Goal: Task Accomplishment & Management: Complete application form

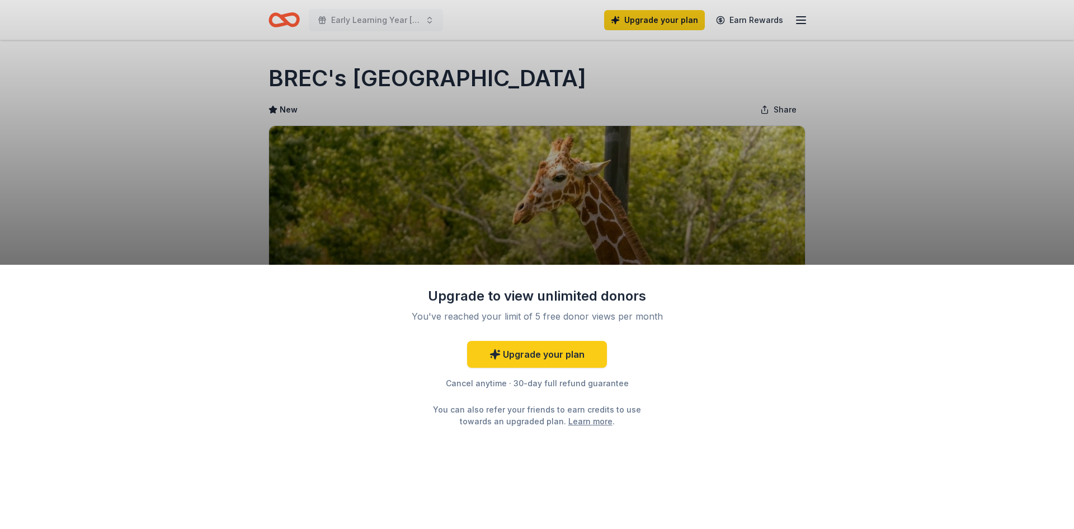
click at [855, 222] on div "Upgrade to view unlimited donors You've reached your limit of 5 free donor view…" at bounding box center [537, 264] width 1074 height 529
click at [353, 25] on div "Upgrade to view unlimited donors You've reached your limit of 5 free donor view…" at bounding box center [537, 264] width 1074 height 529
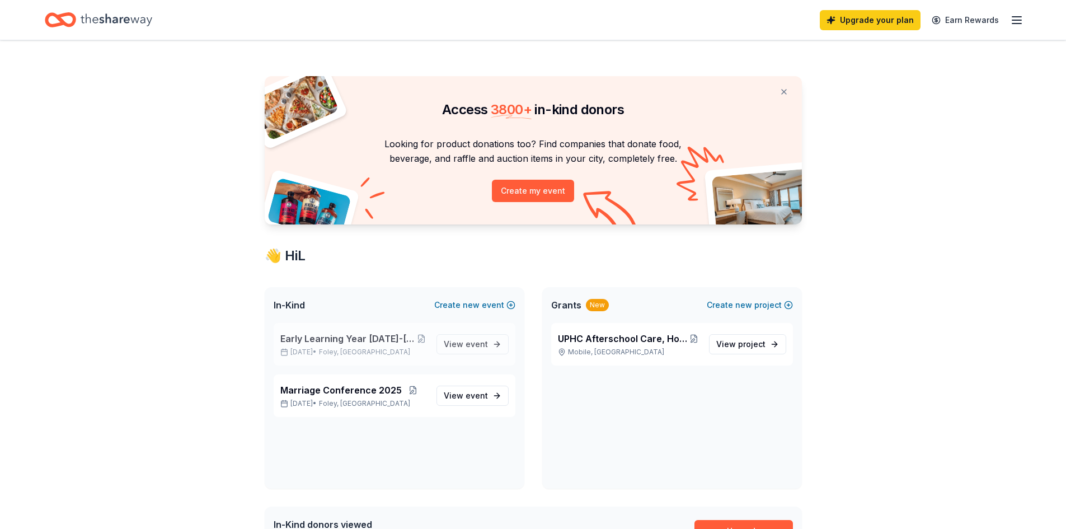
click at [377, 343] on span "Early Learning Year 2025-2026 Fall Festival and Yard Sale" at bounding box center [348, 338] width 136 height 13
click at [351, 391] on span "Marriage Conference 2025" at bounding box center [340, 389] width 121 height 13
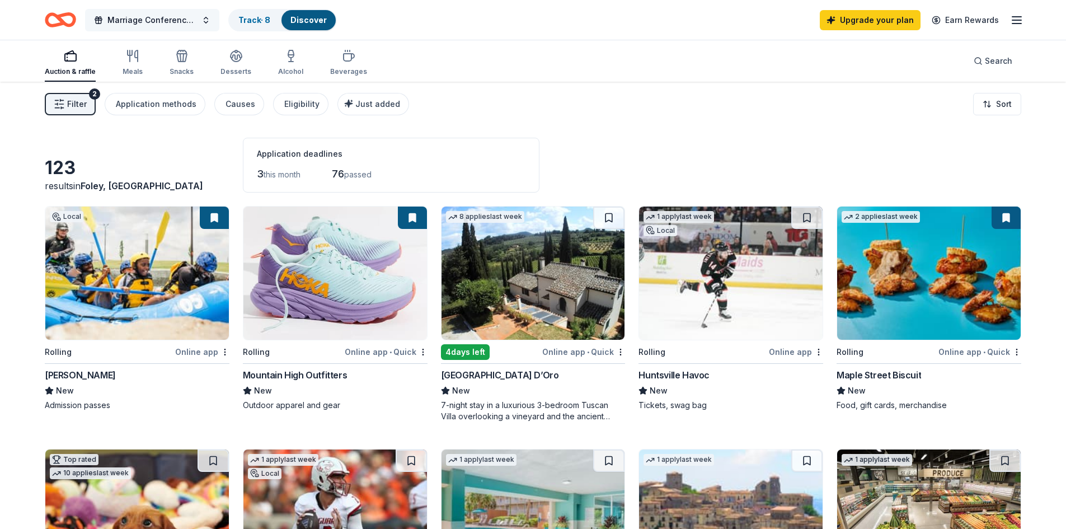
click at [198, 21] on button "Marriage Conference 2025" at bounding box center [152, 20] width 134 height 22
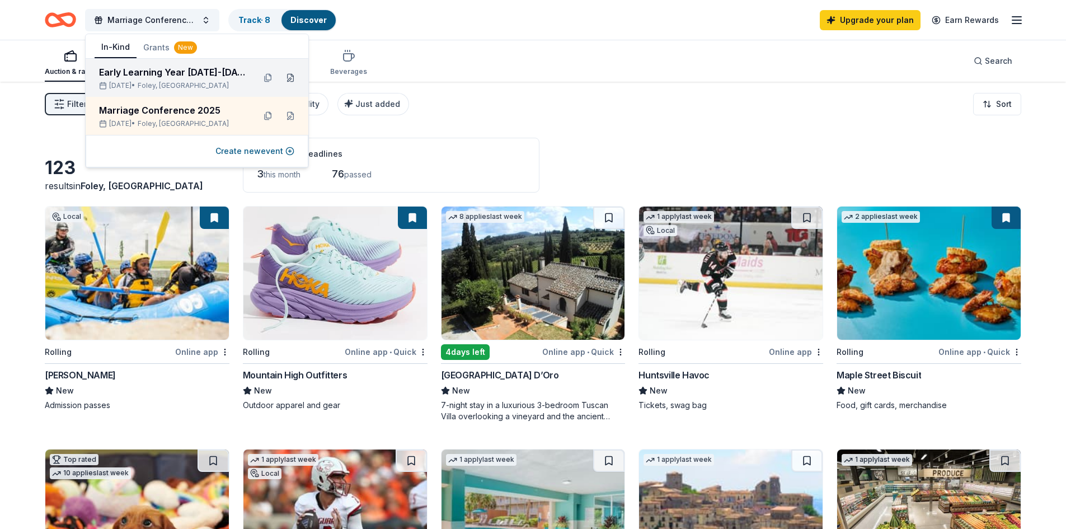
click at [292, 77] on button at bounding box center [290, 78] width 18 height 18
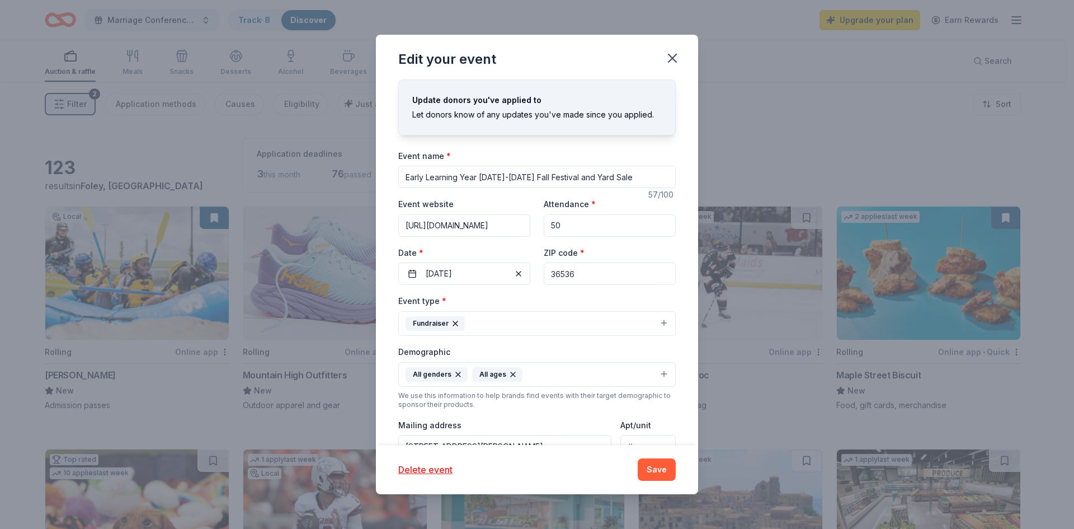
click at [501, 172] on input "Early Learning Year 2025-2026 Fall Festival and Yard Sale" at bounding box center [537, 177] width 278 height 22
click at [504, 168] on input "Early Learning Year 2025-2026 Fall Festival and Yard Sale" at bounding box center [537, 177] width 278 height 22
drag, startPoint x: 521, startPoint y: 177, endPoint x: 468, endPoint y: 179, distance: 53.2
click at [452, 178] on input "Early Learning Year 2025-2026 Fall Festival and Yard Sale" at bounding box center [537, 177] width 278 height 22
click at [490, 180] on input "Early Learning Year 2025-2026 Fall Festival and Yard Sale" at bounding box center [537, 177] width 278 height 22
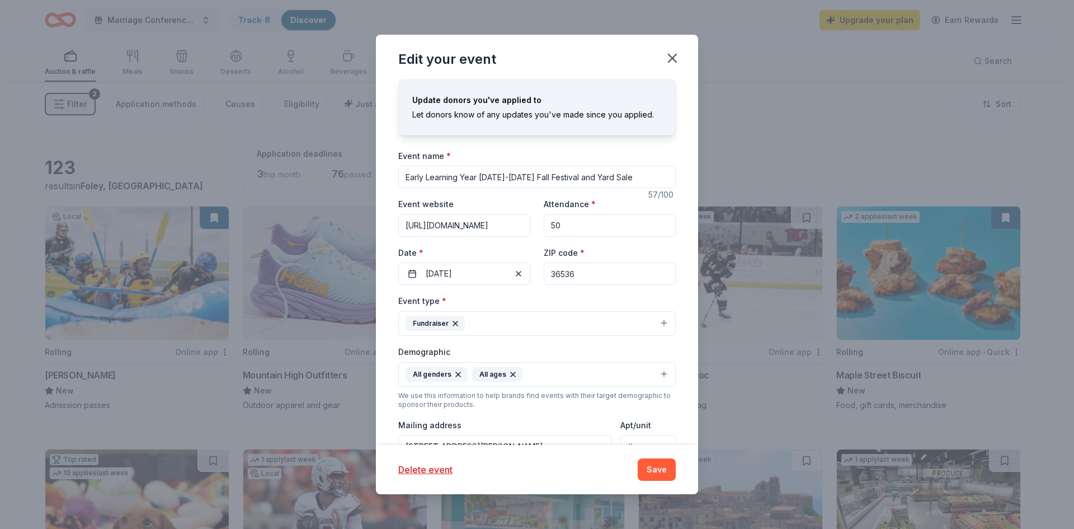
drag, startPoint x: 525, startPoint y: 177, endPoint x: 651, endPoint y: 185, distance: 125.5
click at [651, 185] on input "Early Learning Year 2025-2026 Fall Festival and Yard Sale" at bounding box center [537, 177] width 278 height 22
click at [504, 176] on input "Fall Festival and Yard SaleEarly Learning Year 2025-2026" at bounding box center [537, 177] width 278 height 22
click at [509, 176] on input "Fall Festival and Yard SaleEarly Learning Year 2025-2026" at bounding box center [537, 177] width 278 height 22
type input "Fall Festival and Yard Sale and Early Learning Year 2025-2026"
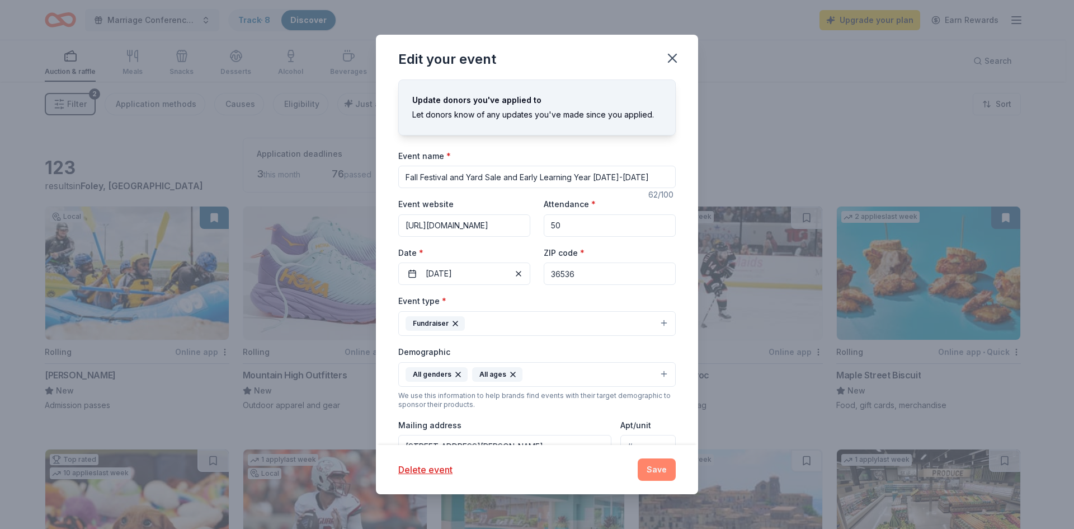
click at [660, 468] on button "Save" at bounding box center [657, 469] width 38 height 22
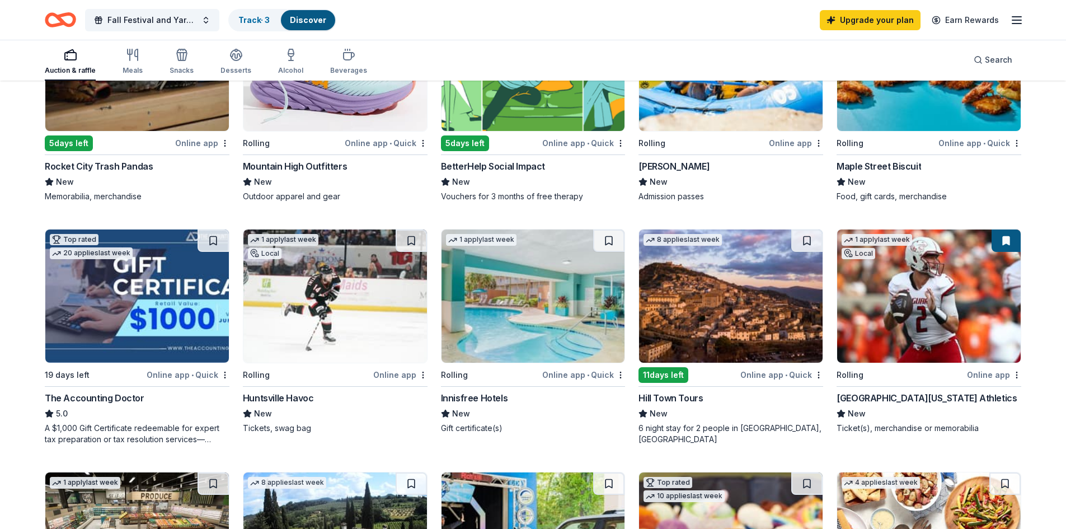
scroll to position [224, 0]
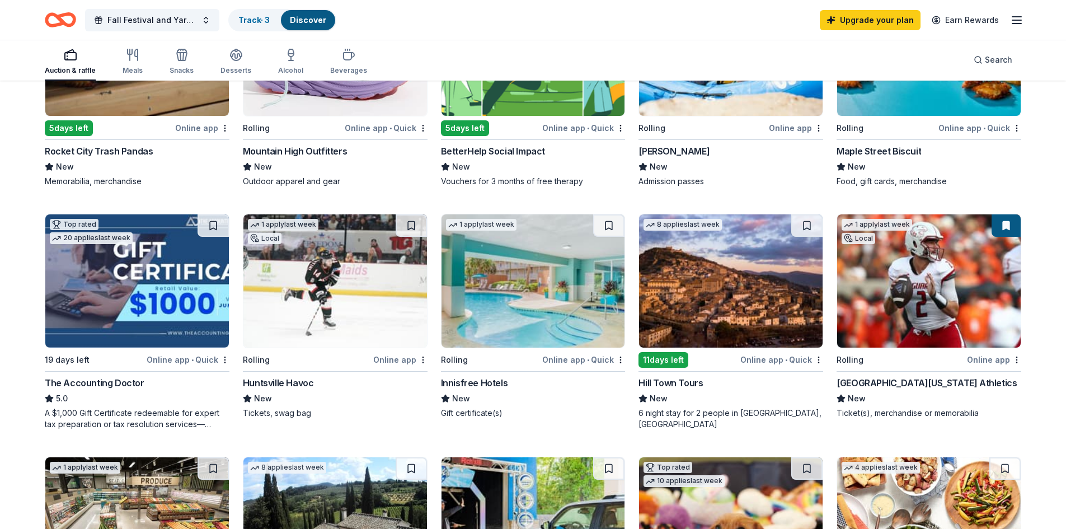
click at [1002, 225] on button at bounding box center [1005, 225] width 29 height 22
click at [1009, 223] on button at bounding box center [1005, 225] width 29 height 22
click at [1004, 229] on button at bounding box center [1005, 225] width 29 height 22
click at [1009, 228] on button at bounding box center [1005, 225] width 29 height 22
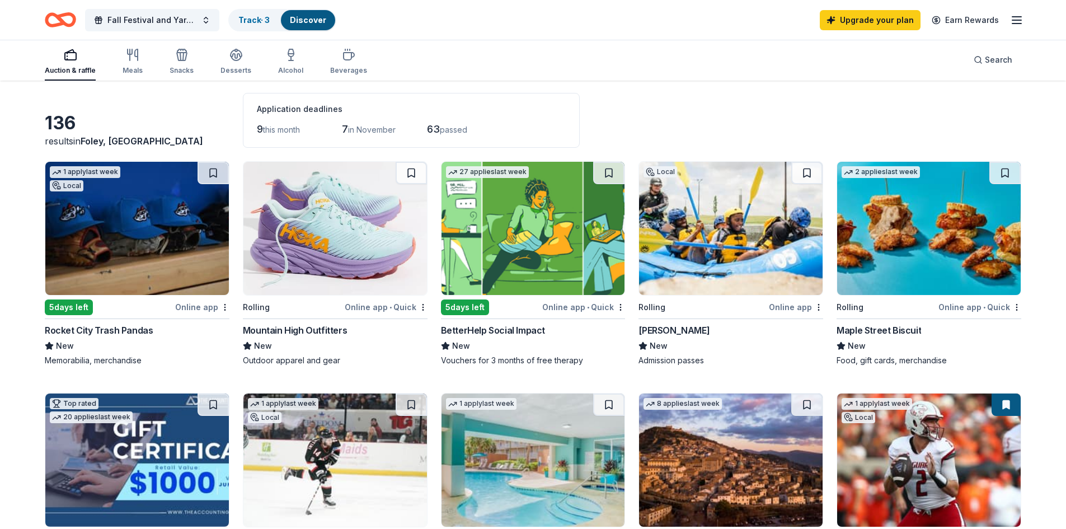
scroll to position [0, 0]
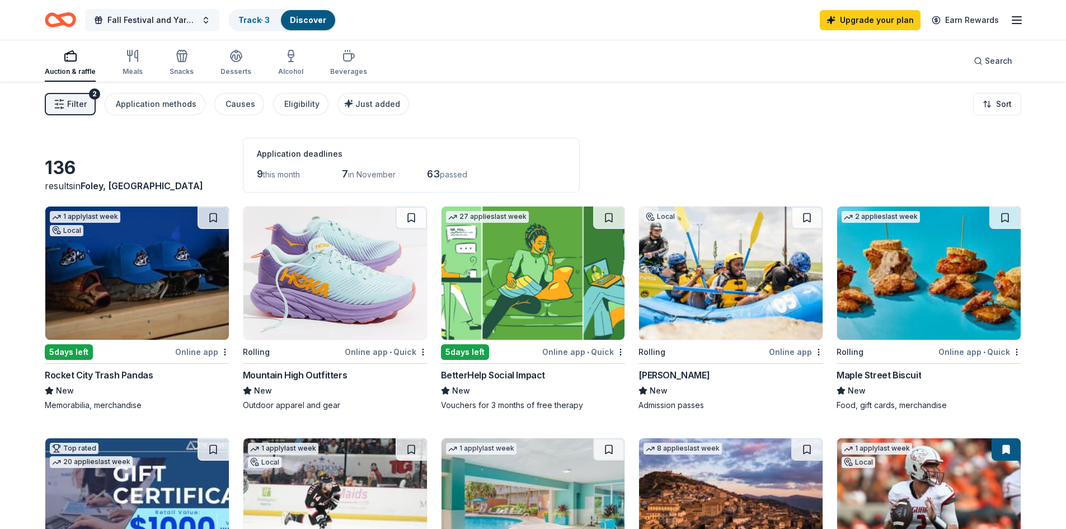
click at [199, 20] on button "Fall Festival and Yard Sale and Early Learning Year 2025-2026" at bounding box center [152, 20] width 134 height 22
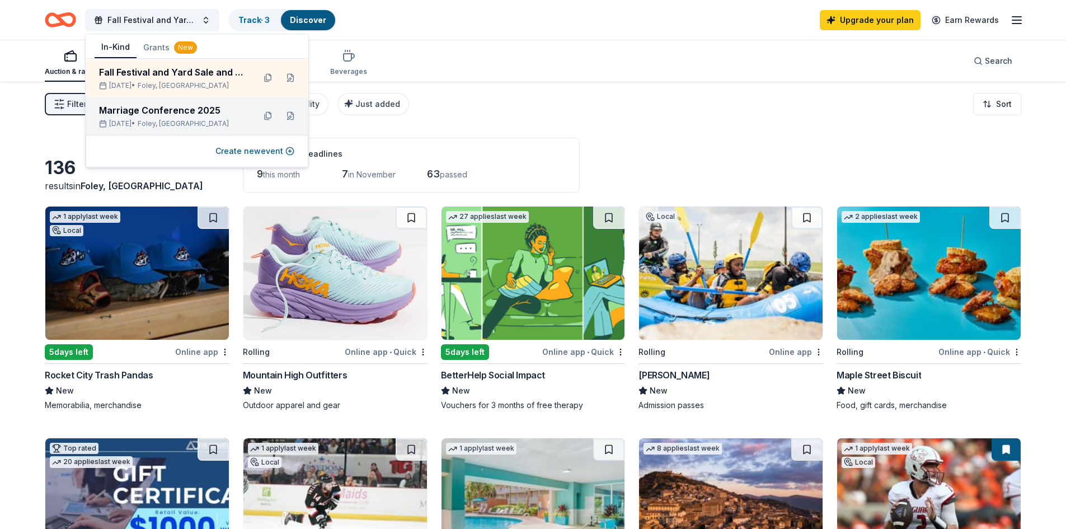
click at [171, 114] on div "Marriage Conference 2025" at bounding box center [172, 110] width 147 height 13
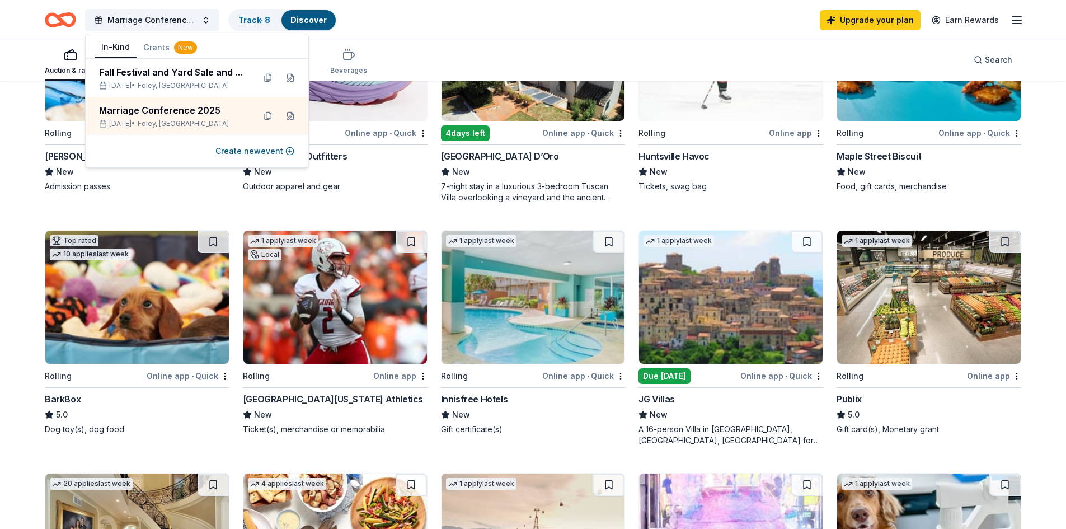
scroll to position [224, 0]
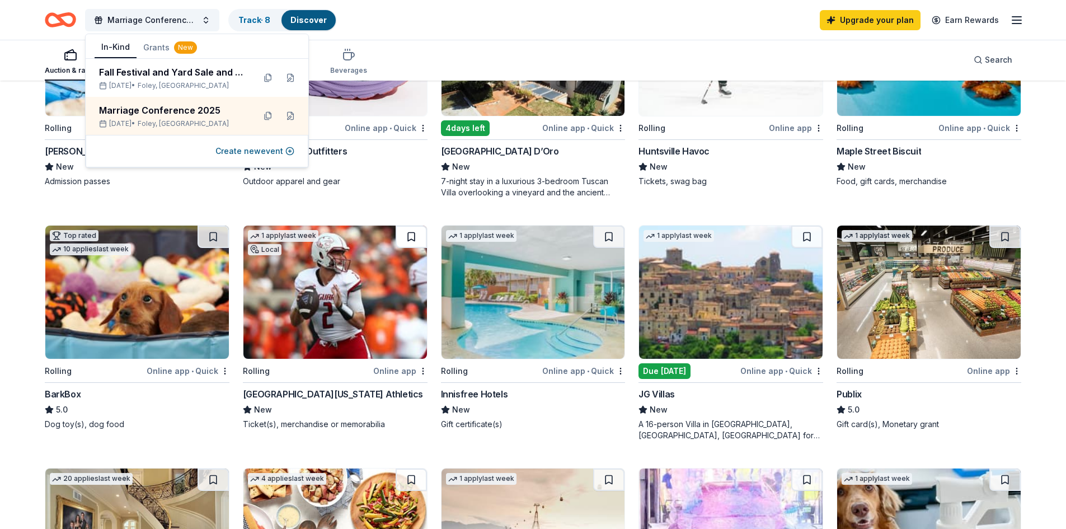
click at [413, 240] on button at bounding box center [411, 236] width 31 height 22
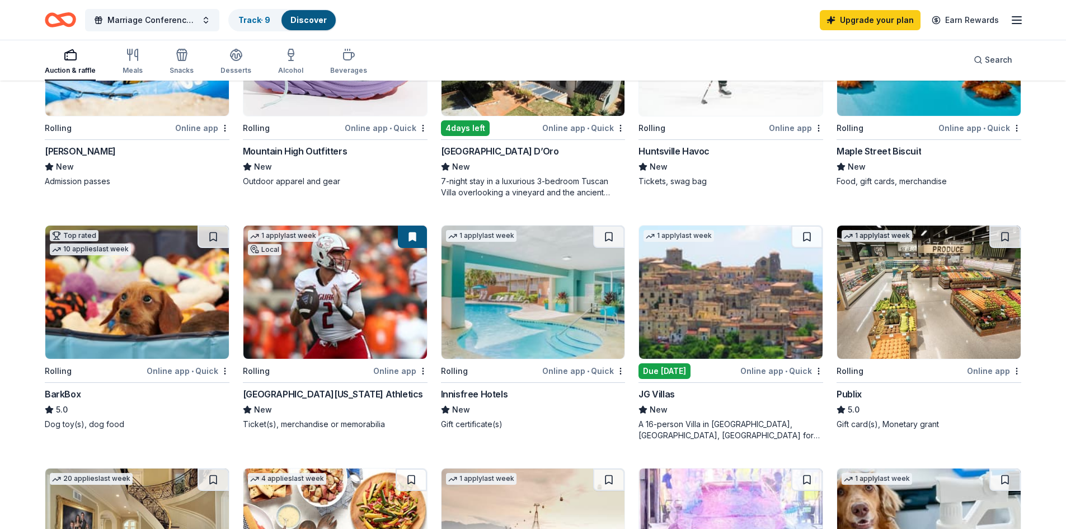
click at [343, 267] on img at bounding box center [335, 291] width 184 height 133
click at [722, 271] on img at bounding box center [731, 291] width 184 height 133
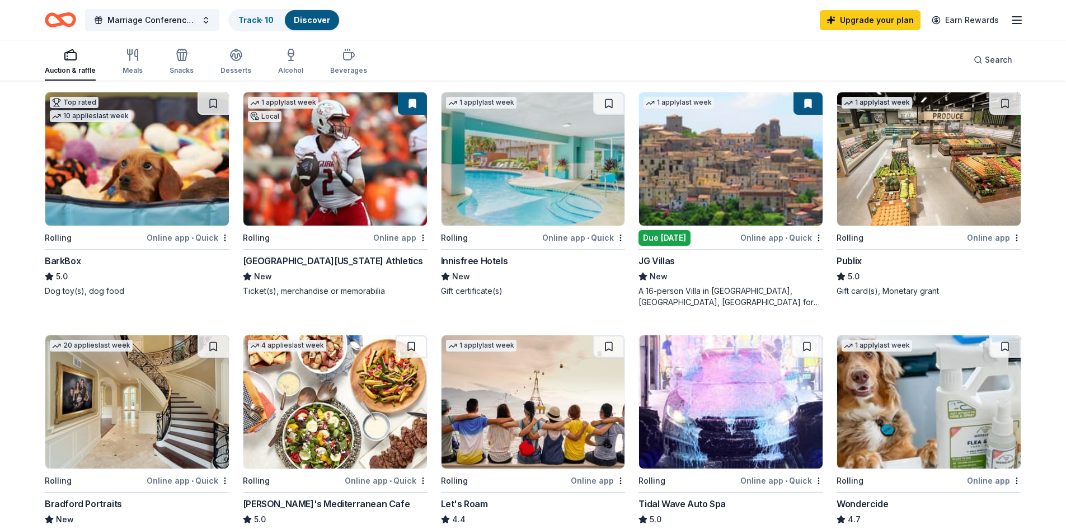
scroll to position [336, 0]
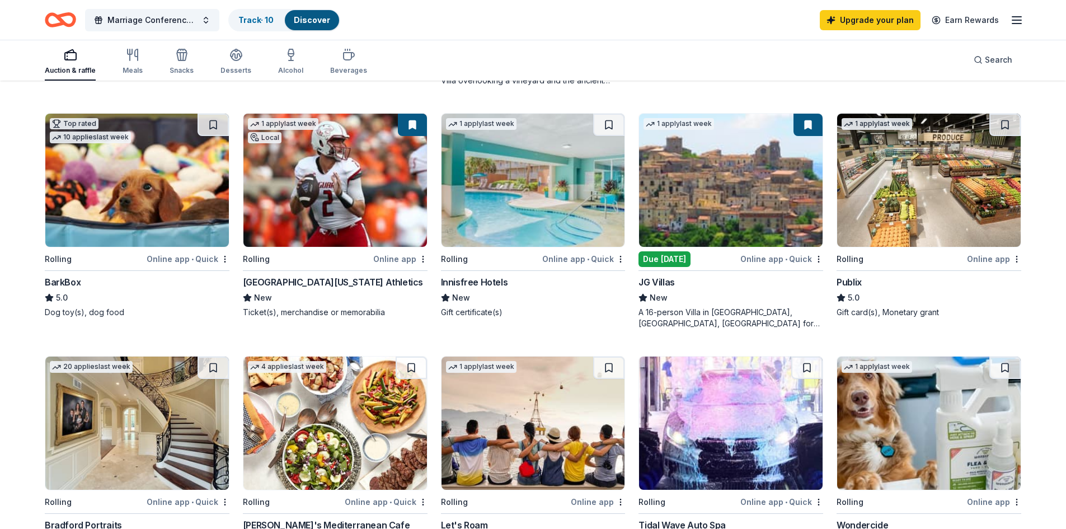
click at [976, 169] on img at bounding box center [929, 180] width 184 height 133
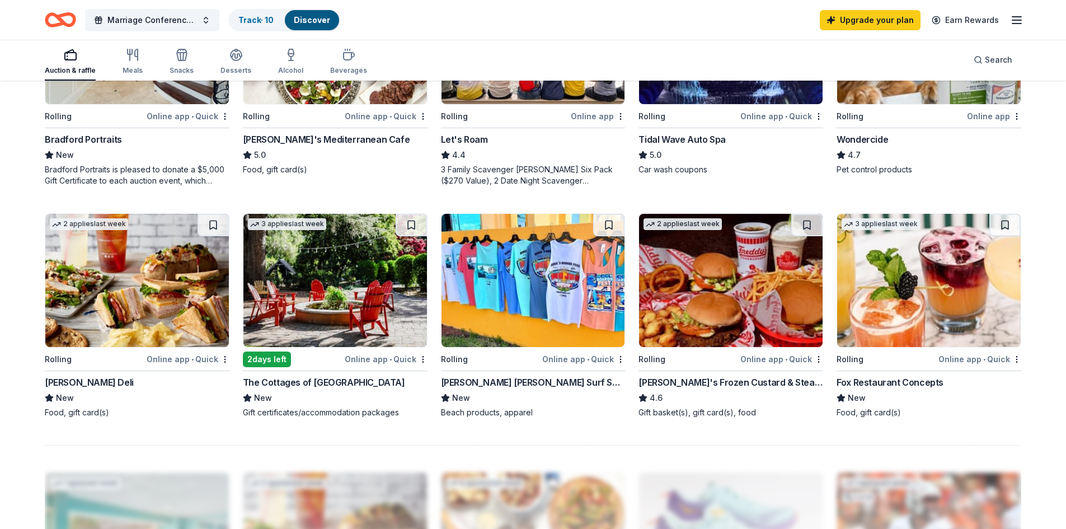
scroll to position [783, 0]
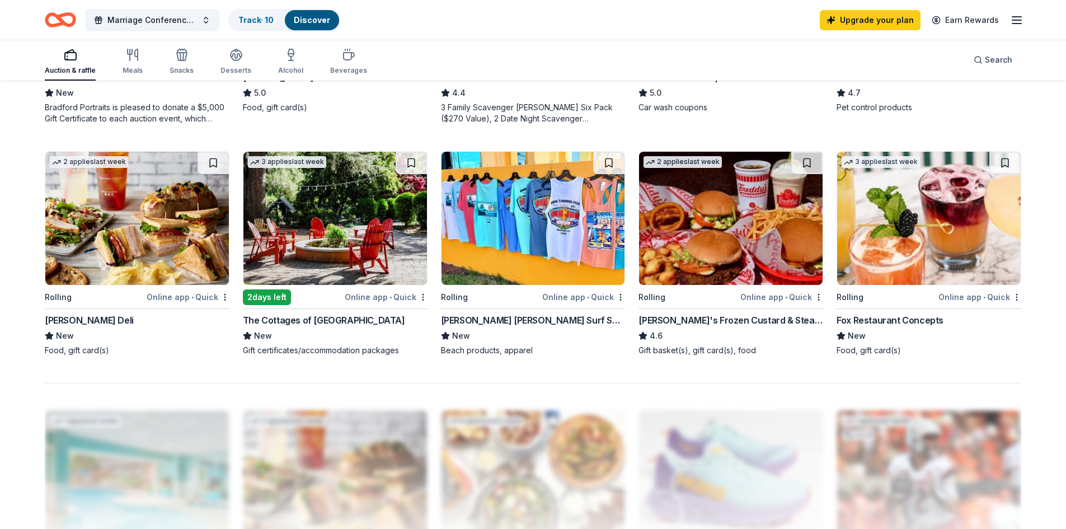
click at [764, 295] on div "Online app • Quick" at bounding box center [781, 297] width 83 height 14
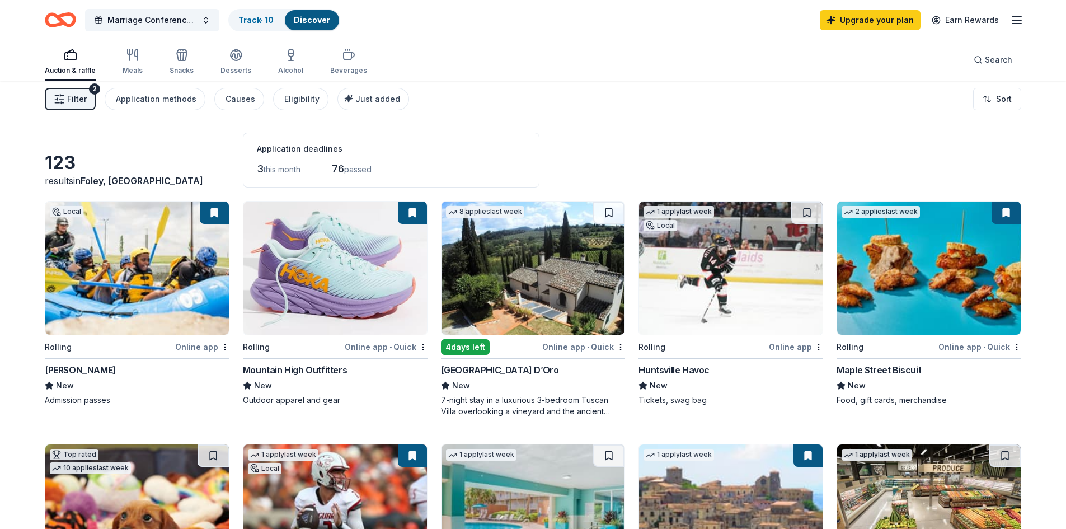
scroll to position [0, 0]
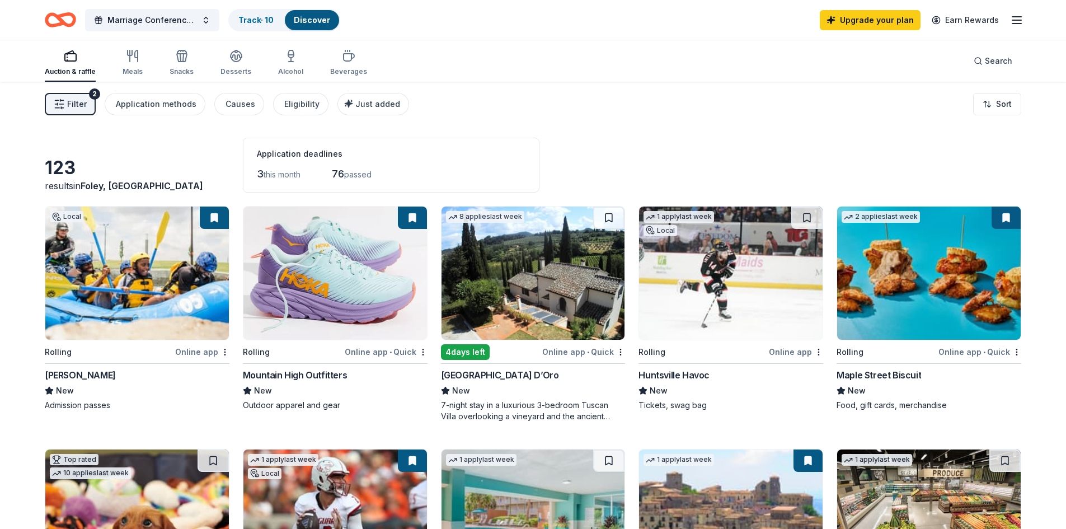
click at [600, 349] on div "Online app • Quick" at bounding box center [583, 352] width 83 height 14
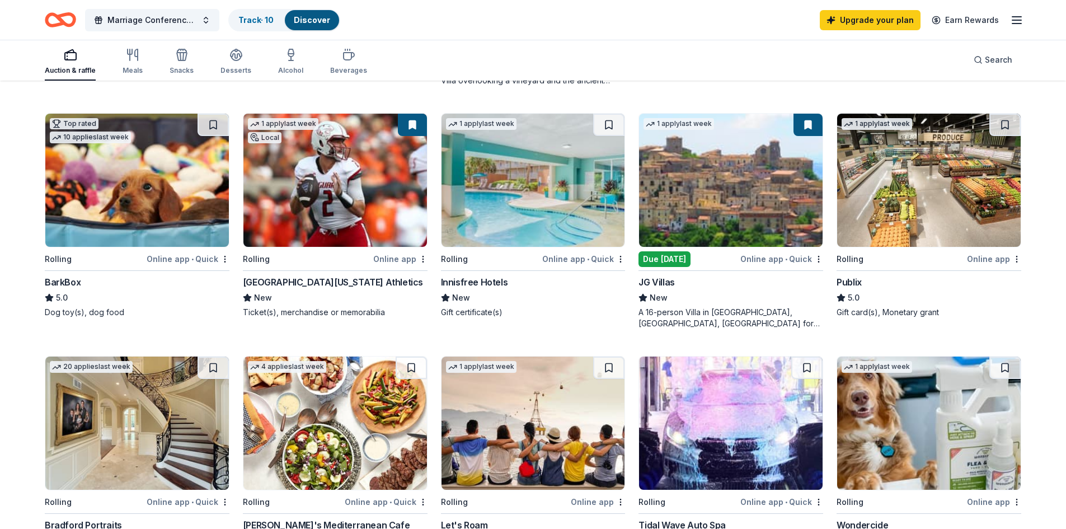
scroll to position [559, 0]
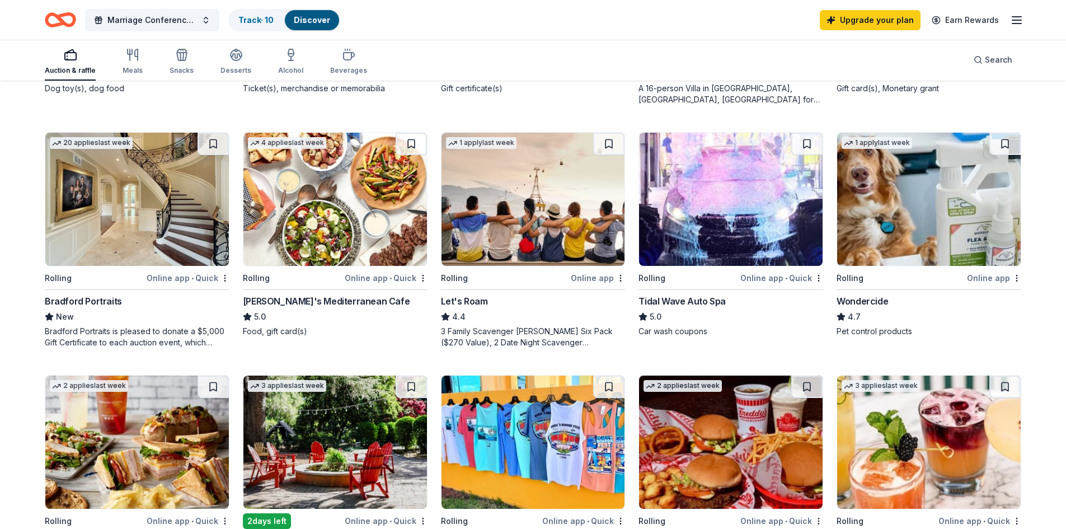
click at [591, 280] on div "Online app" at bounding box center [598, 278] width 54 height 14
click at [209, 21] on button "Marriage Conference 2025" at bounding box center [152, 20] width 134 height 22
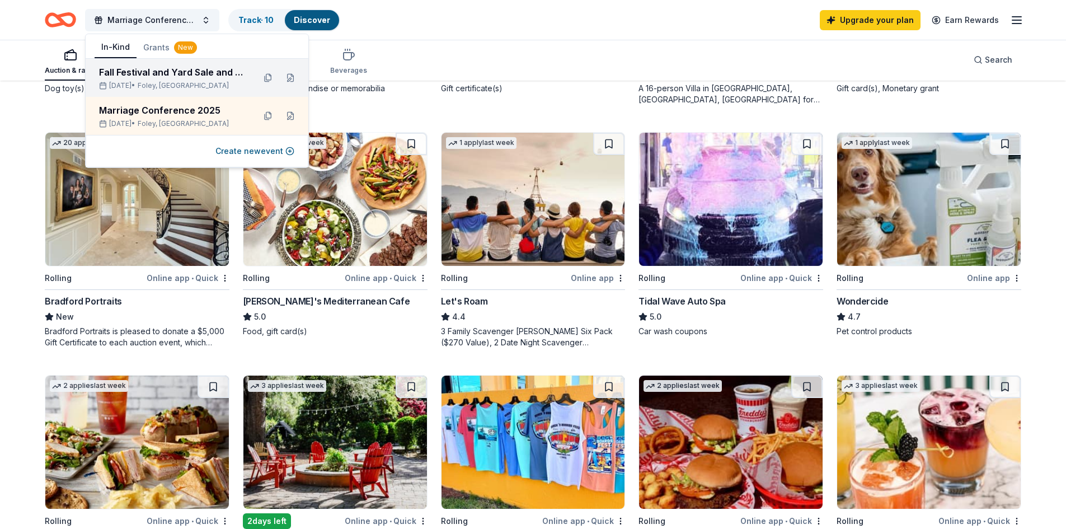
click at [167, 81] on span "Foley, AL" at bounding box center [183, 85] width 91 height 9
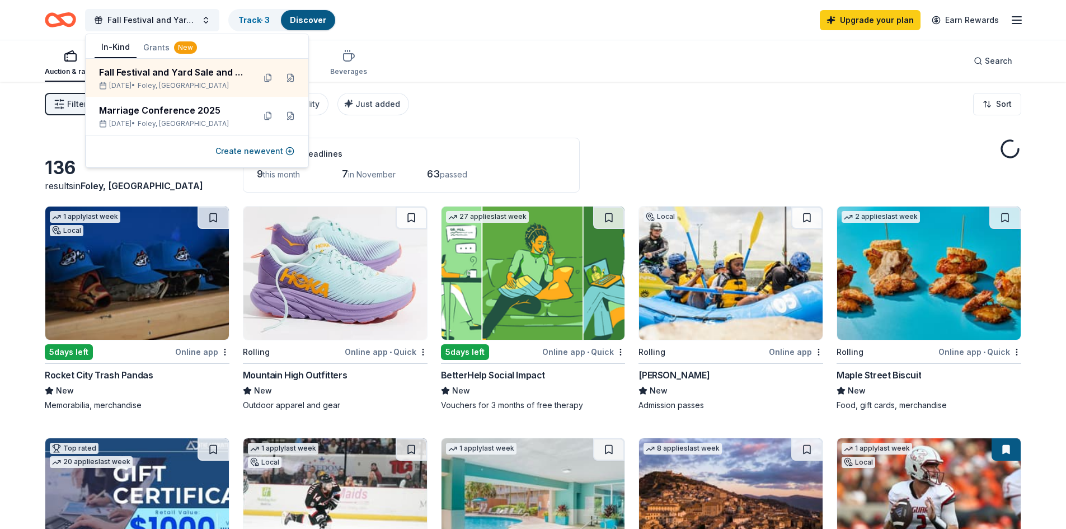
click at [538, 104] on div "Filter 2 Application methods Causes Eligibility Just added Sort" at bounding box center [533, 104] width 1066 height 45
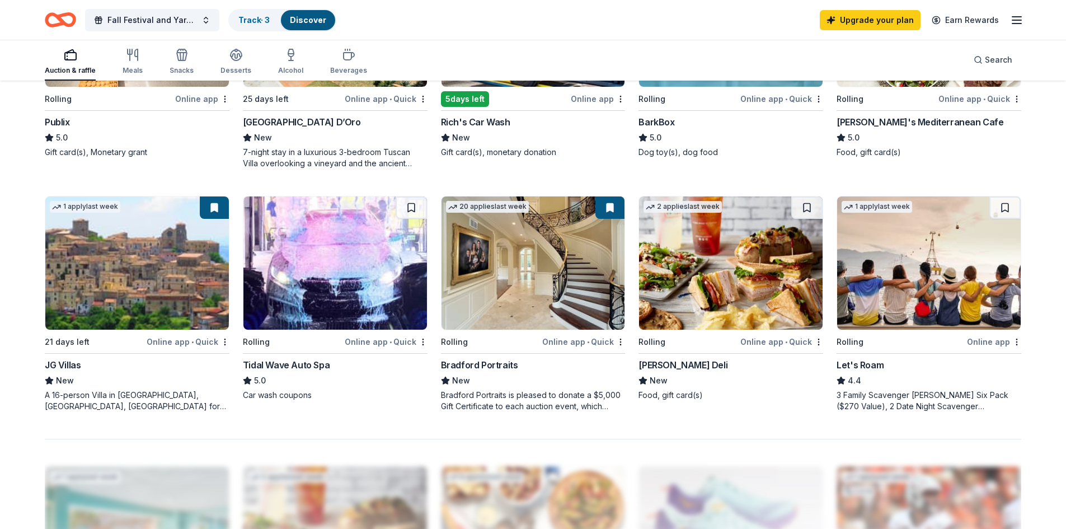
scroll to position [839, 0]
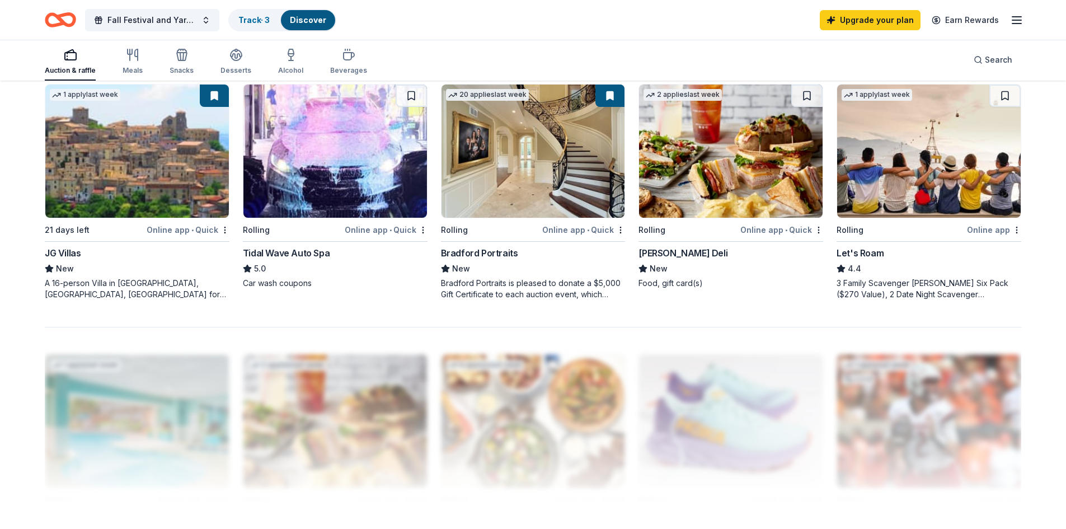
click at [797, 229] on div "Online app • Quick" at bounding box center [781, 230] width 83 height 14
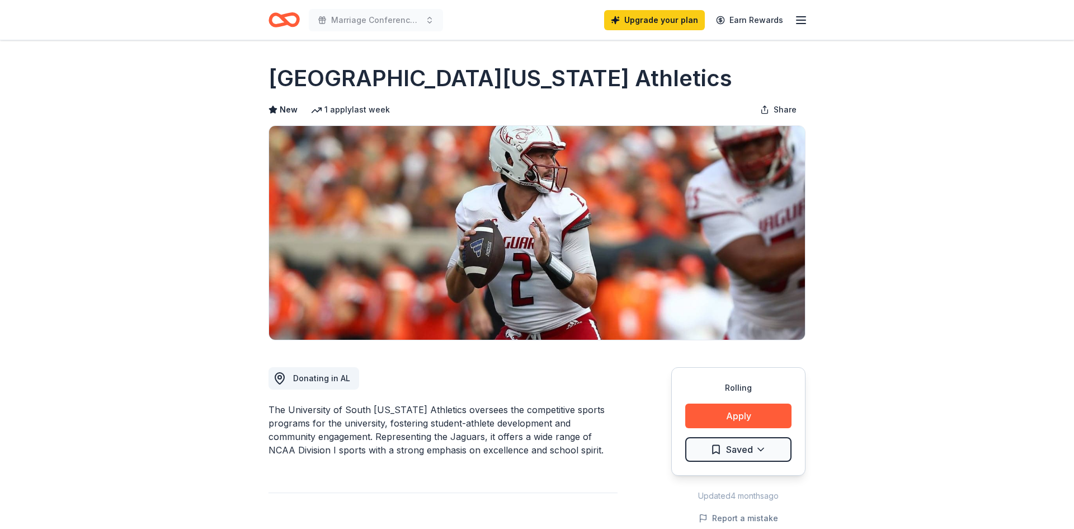
click at [765, 450] on html "Marriage Conference 2025 Upgrade your plan Earn Rewards Rolling Share Universit…" at bounding box center [537, 264] width 1074 height 529
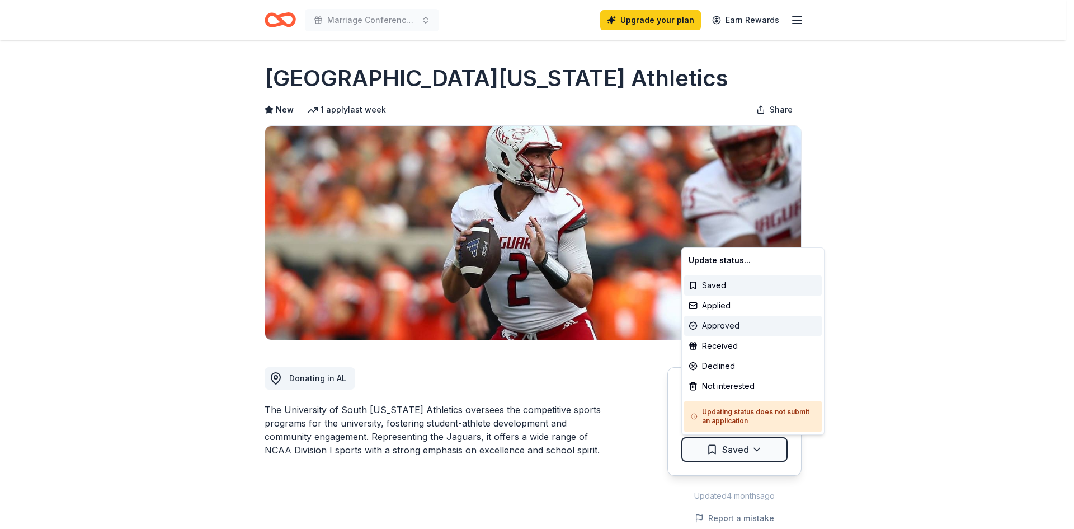
click at [718, 327] on div "Approved" at bounding box center [753, 326] width 138 height 20
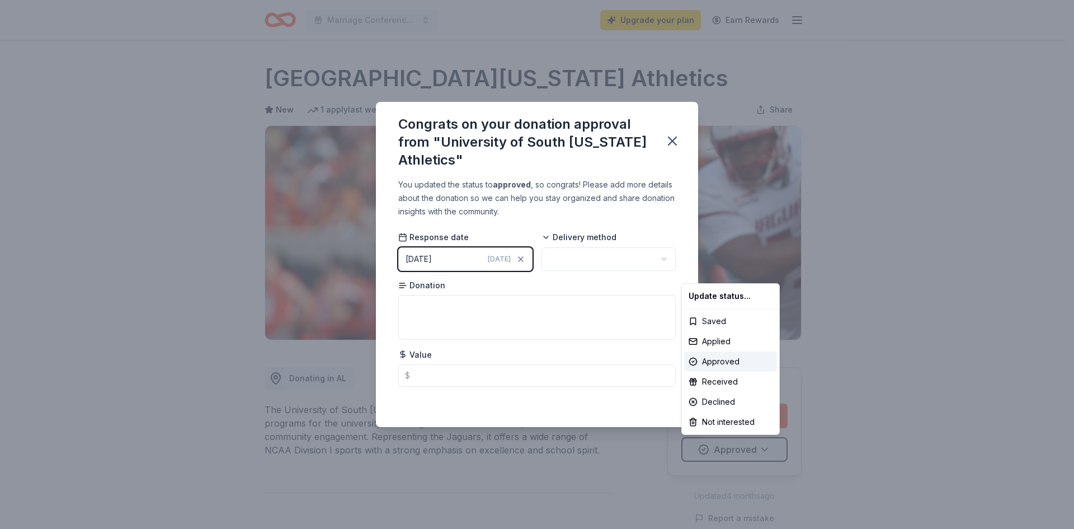
click at [484, 258] on html "Marriage Conference 2025 Upgrade your plan Earn Rewards Rolling Share Universit…" at bounding box center [537, 264] width 1074 height 529
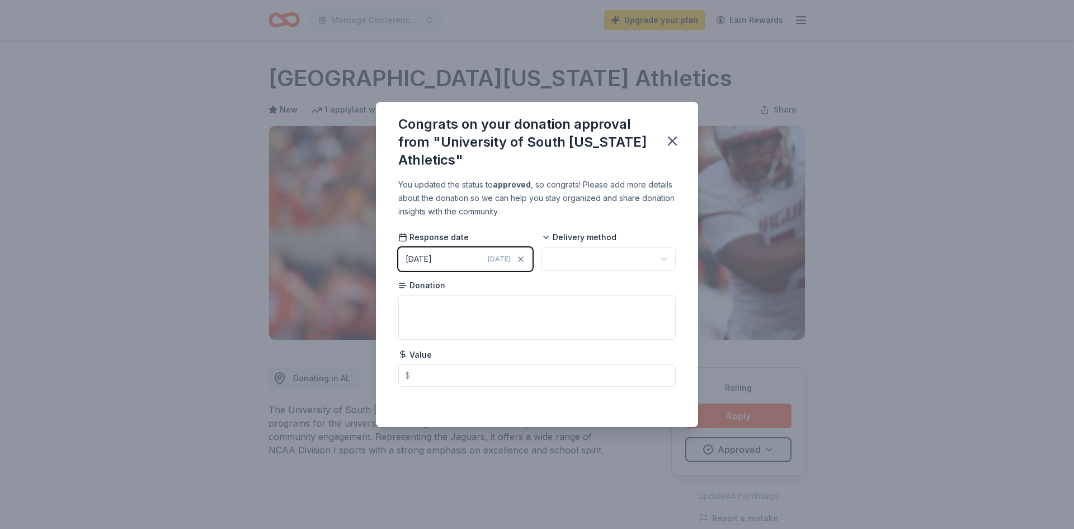
click at [457, 255] on button "10/13/2025 Today" at bounding box center [465, 258] width 134 height 23
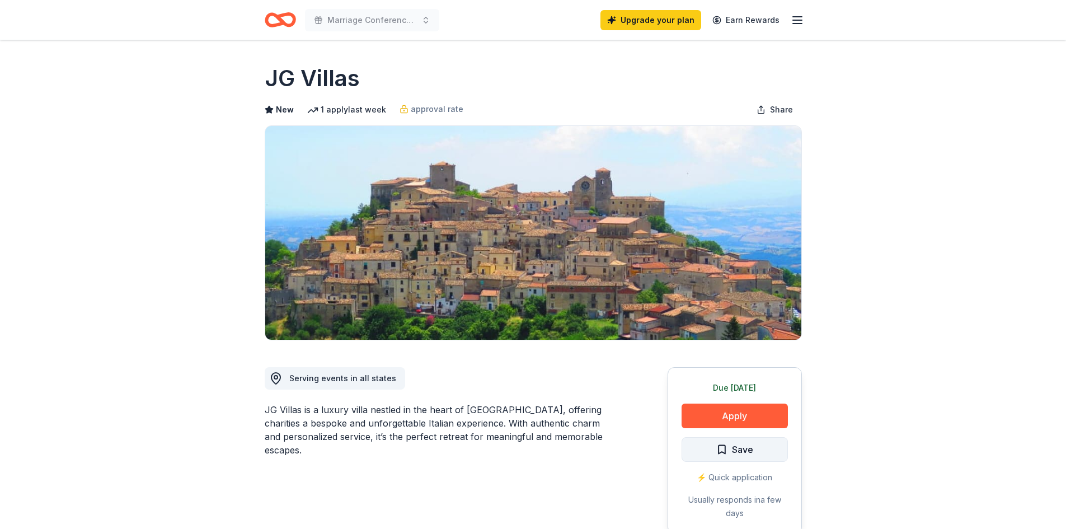
click at [762, 448] on button "Save" at bounding box center [734, 449] width 106 height 25
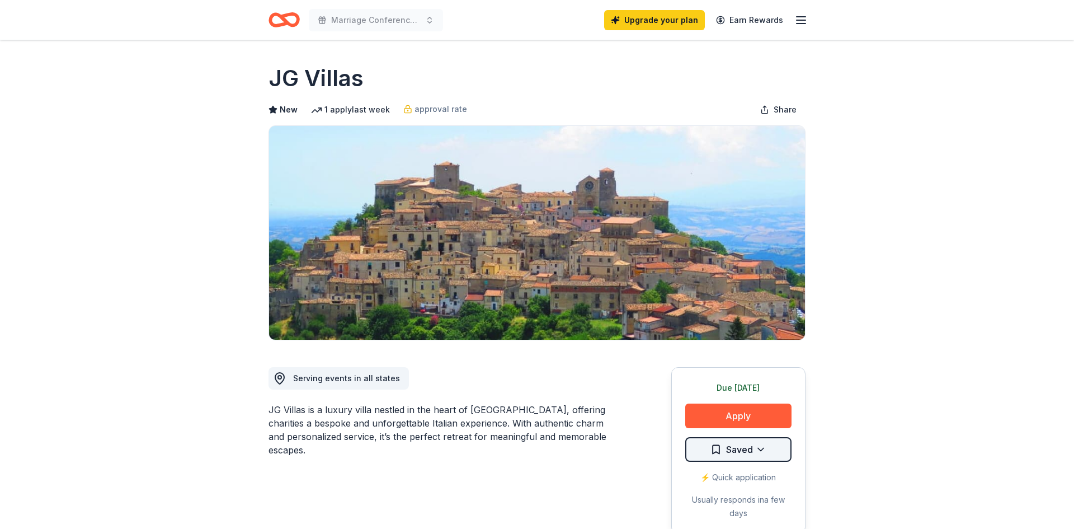
click at [762, 449] on html "Marriage Conference 2025 Upgrade your plan Earn Rewards Due today Share JG Vill…" at bounding box center [537, 264] width 1074 height 529
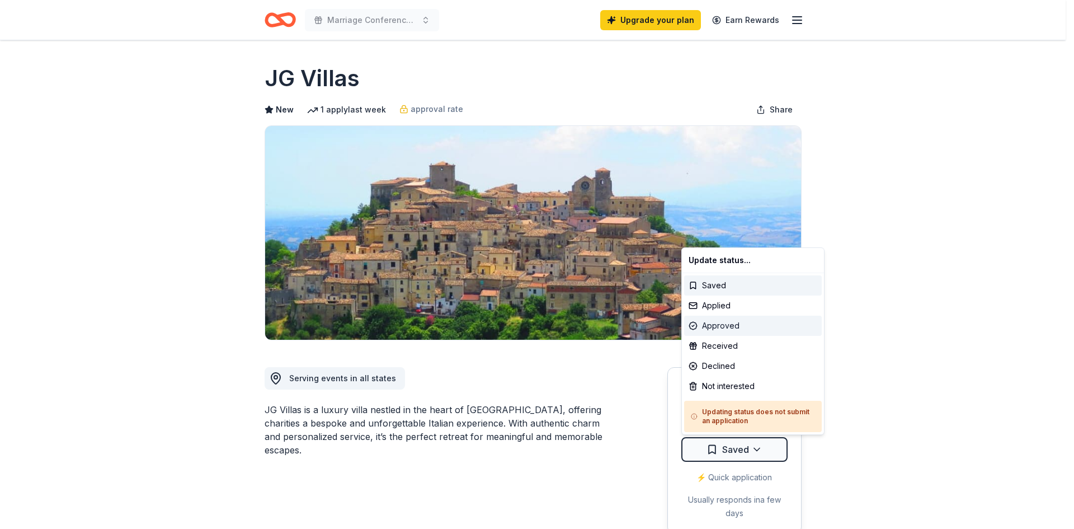
click at [741, 325] on div "Approved" at bounding box center [753, 326] width 138 height 20
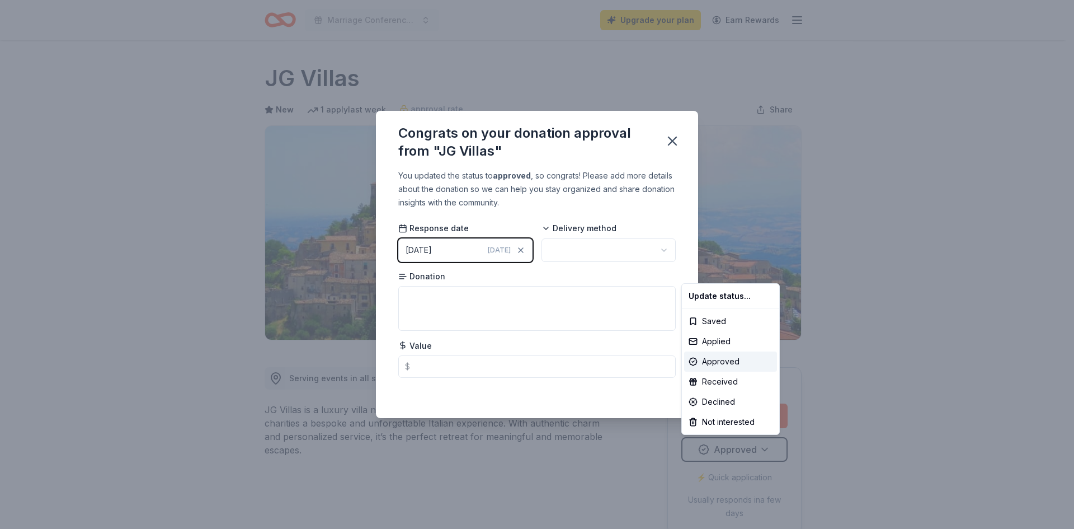
click at [451, 251] on html "Marriage Conference 2025 Upgrade your plan Earn Rewards Due today Share JG Vill…" at bounding box center [537, 264] width 1074 height 529
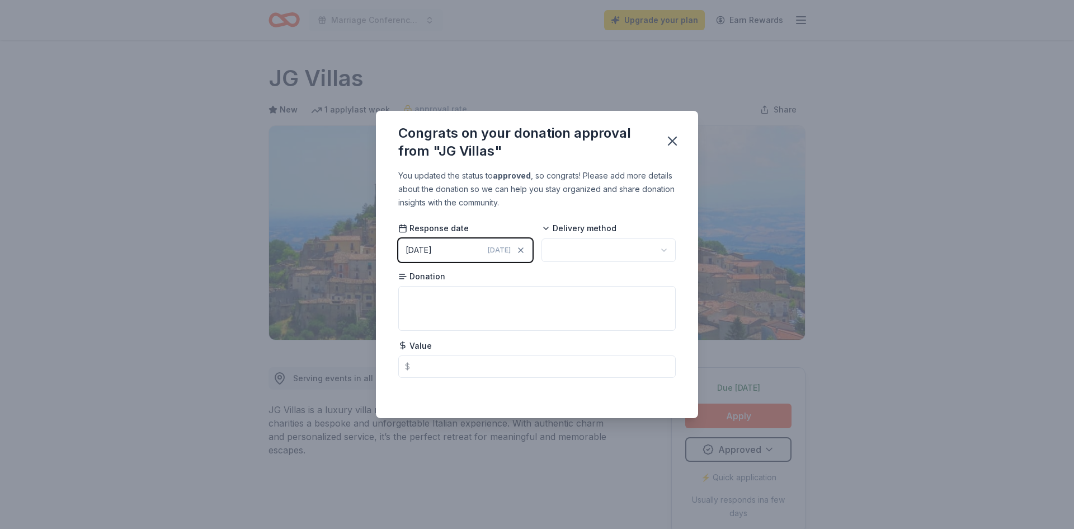
click at [458, 250] on button "10/13/2025 Today" at bounding box center [465, 249] width 134 height 23
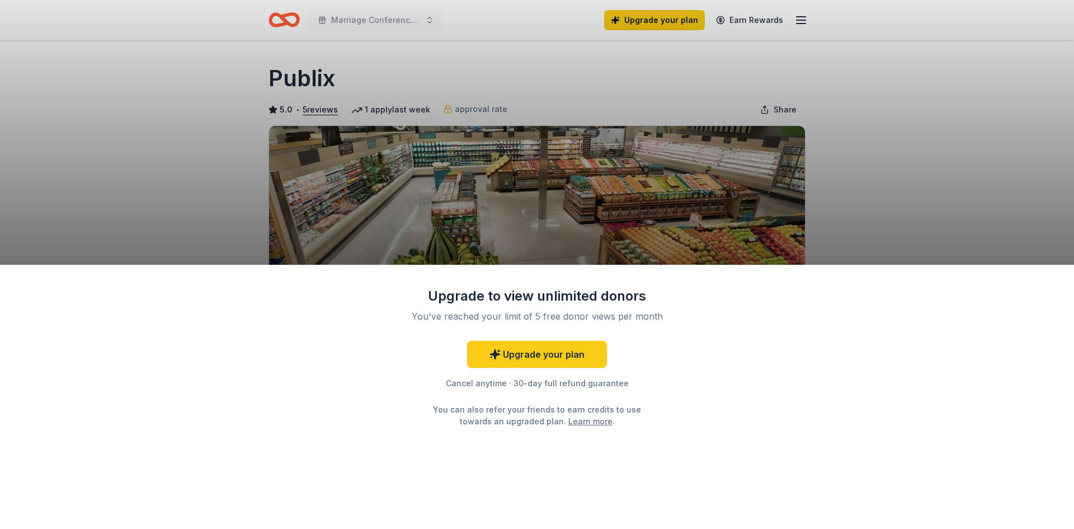
click at [739, 452] on div "Upgrade to view unlimited donors You've reached your limit of 5 free donor view…" at bounding box center [537, 397] width 1074 height 265
click at [951, 231] on div "Upgrade to view unlimited donors You've reached your limit of 5 free donor view…" at bounding box center [537, 264] width 1074 height 529
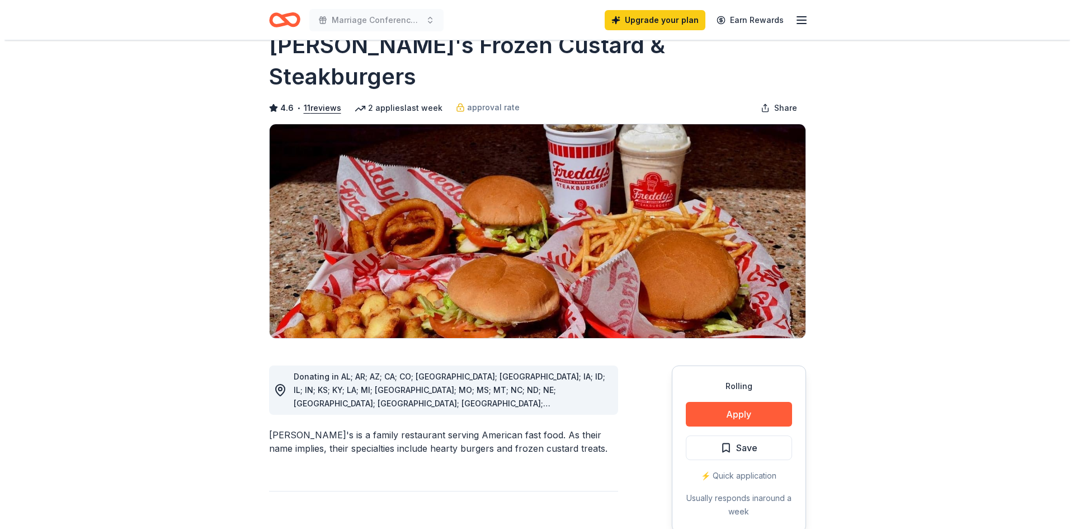
scroll to position [56, 0]
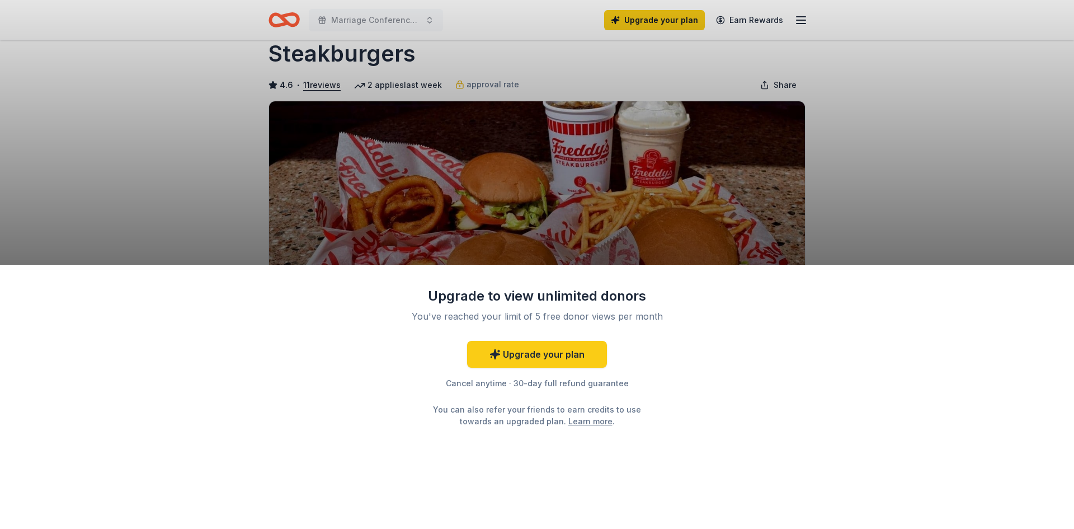
click at [715, 274] on div "Upgrade to view unlimited donors You've reached your limit of 5 free donor view…" at bounding box center [537, 397] width 1074 height 265
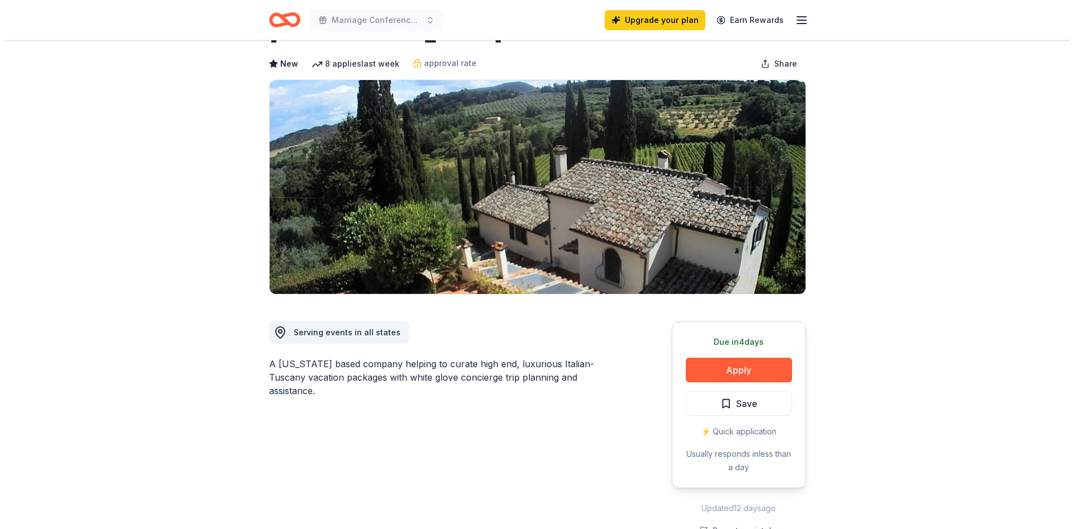
scroll to position [56, 0]
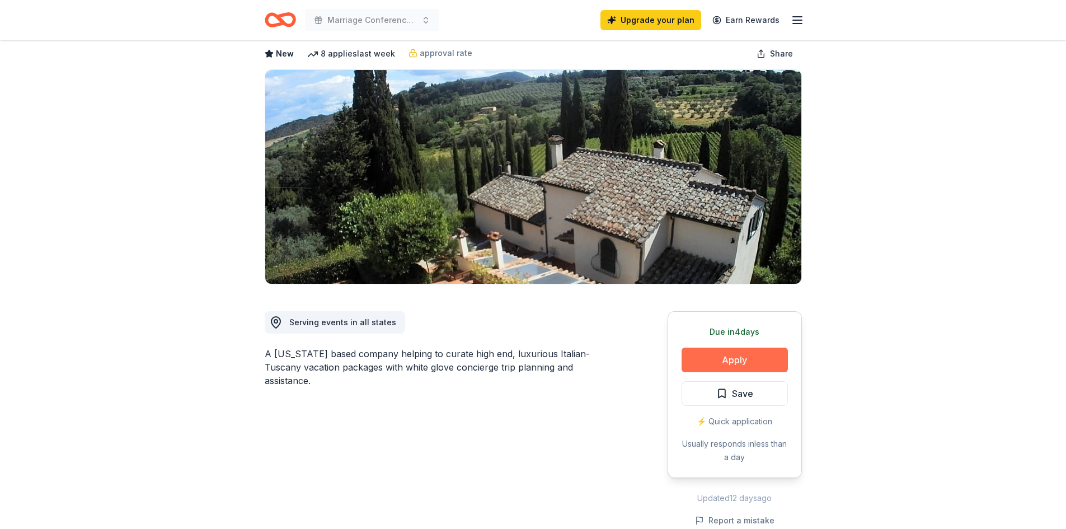
click at [730, 359] on button "Apply" at bounding box center [734, 359] width 106 height 25
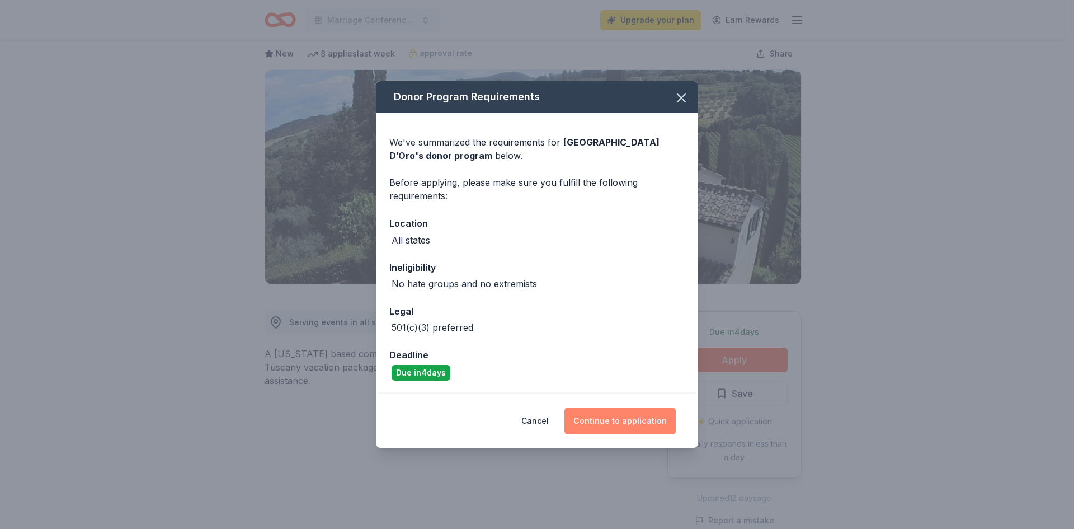
click at [635, 419] on button "Continue to application" at bounding box center [620, 420] width 111 height 27
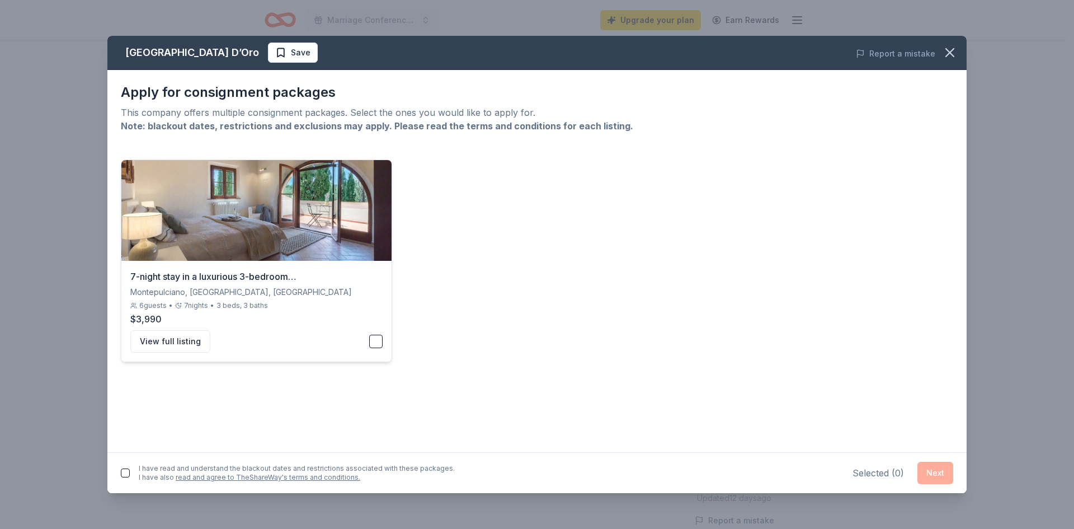
click at [375, 342] on button "button" at bounding box center [375, 341] width 13 height 13
click at [937, 471] on button "Next" at bounding box center [936, 473] width 36 height 22
click at [121, 471] on button "button" at bounding box center [125, 470] width 9 height 9
click at [933, 466] on button "Next" at bounding box center [936, 470] width 36 height 22
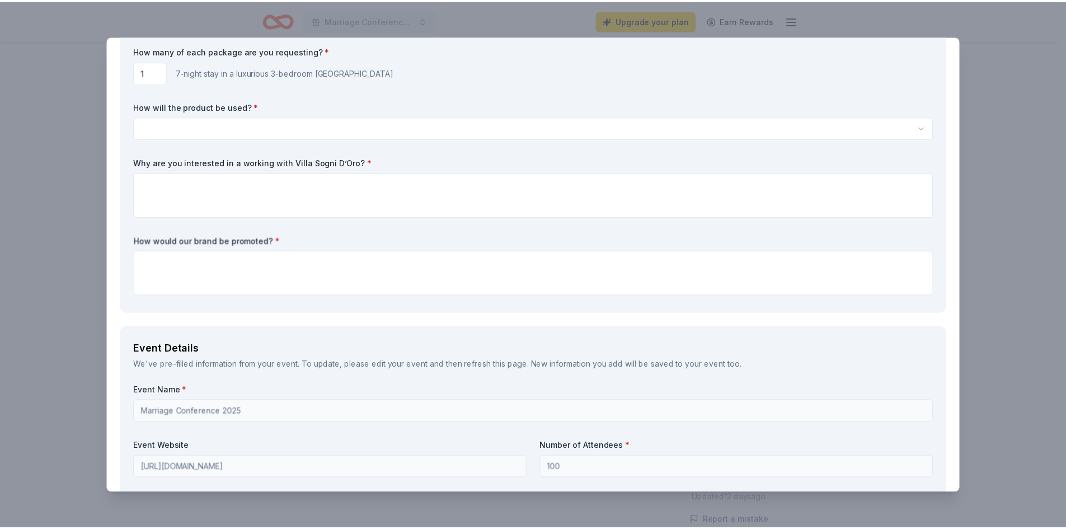
scroll to position [30, 0]
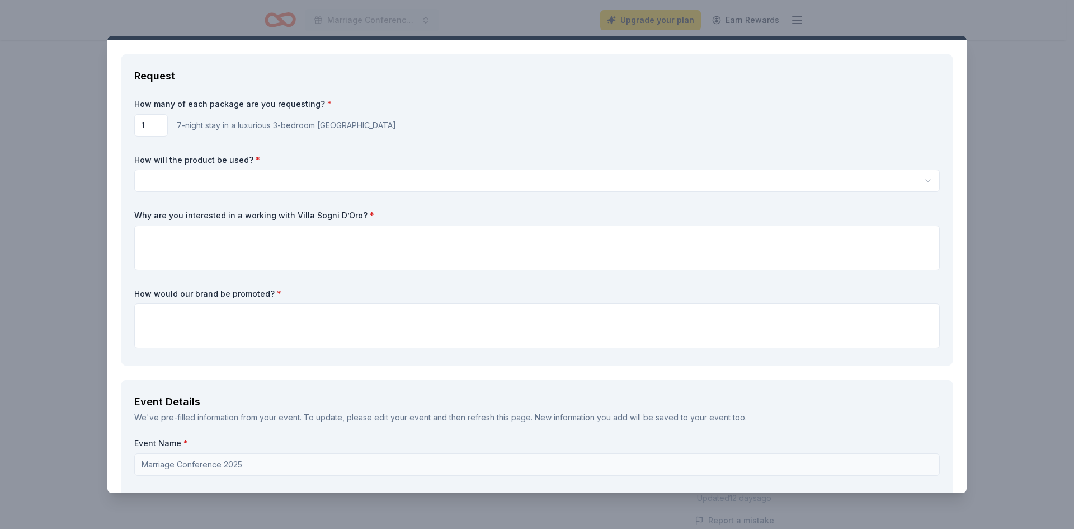
click at [1007, 172] on div "Villa Sogni D’Oro Save Report a mistake Request How many of each package are yo…" at bounding box center [537, 264] width 1074 height 529
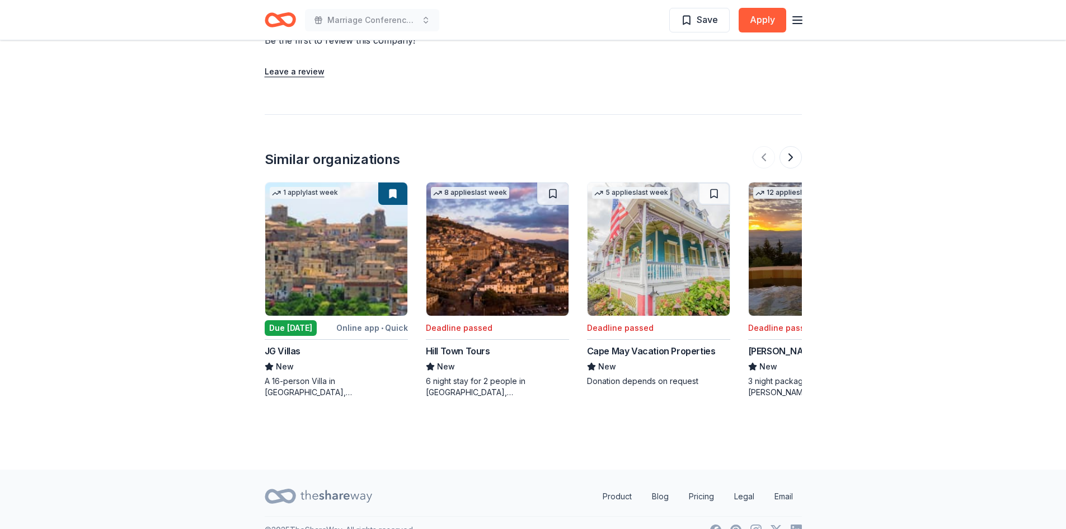
scroll to position [1343, 0]
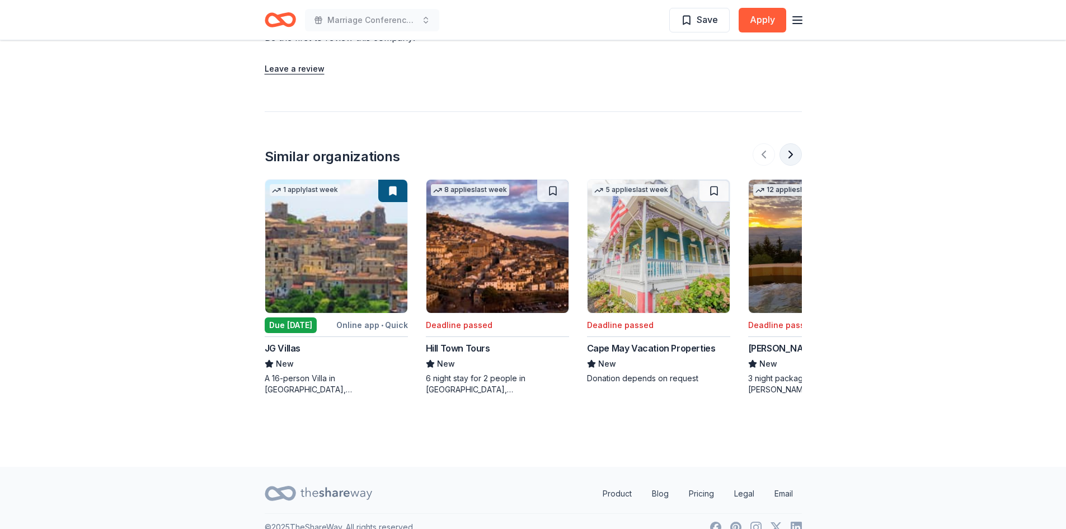
click at [792, 147] on button at bounding box center [790, 154] width 22 height 22
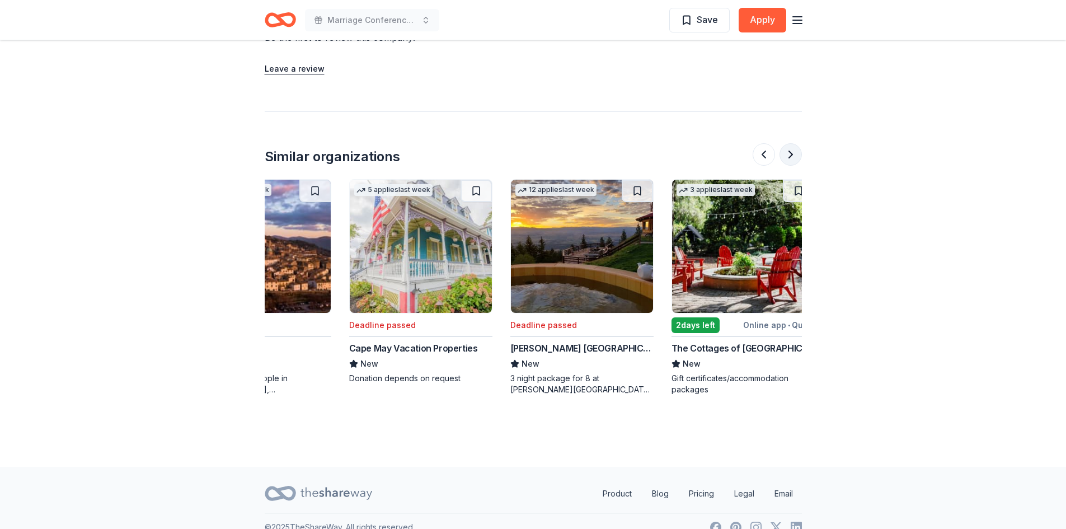
scroll to position [0, 251]
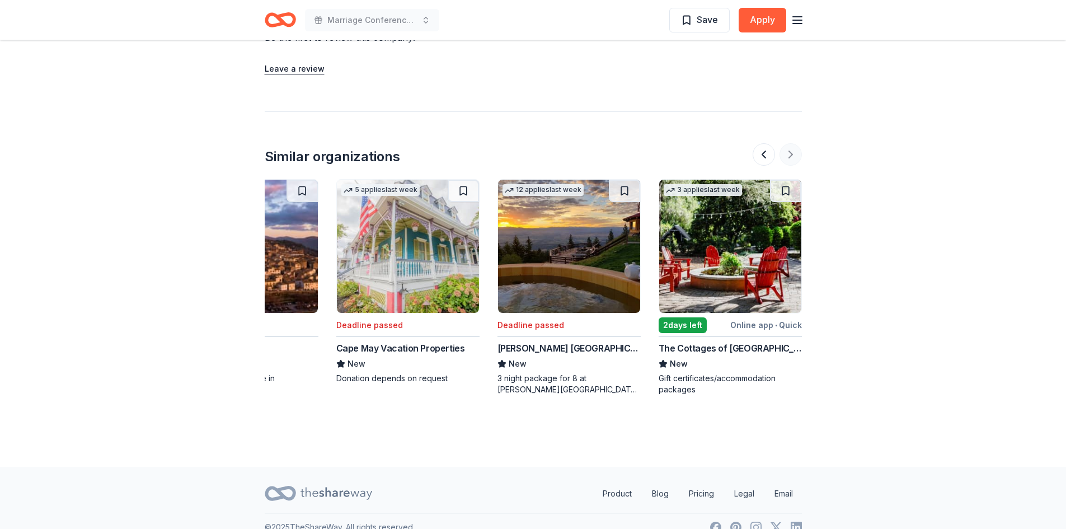
click at [792, 145] on div at bounding box center [777, 154] width 49 height 22
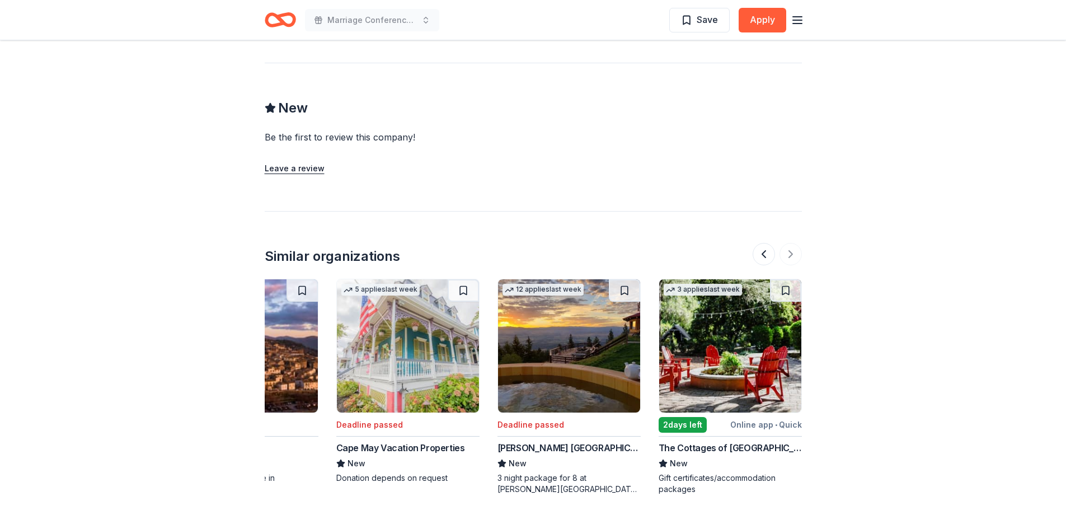
scroll to position [1287, 0]
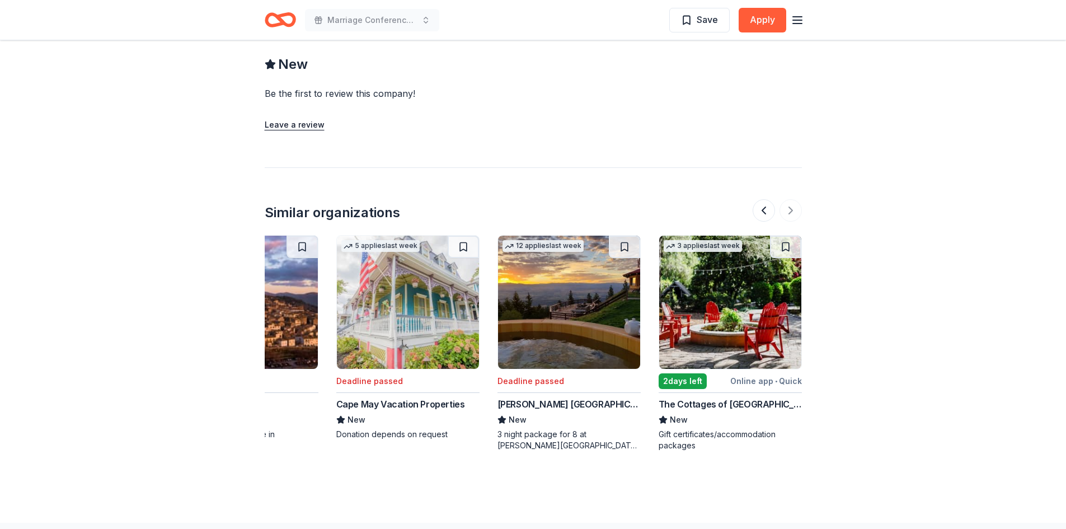
click at [788, 374] on div "Online app • Quick" at bounding box center [766, 381] width 72 height 14
click at [767, 199] on button at bounding box center [764, 210] width 22 height 22
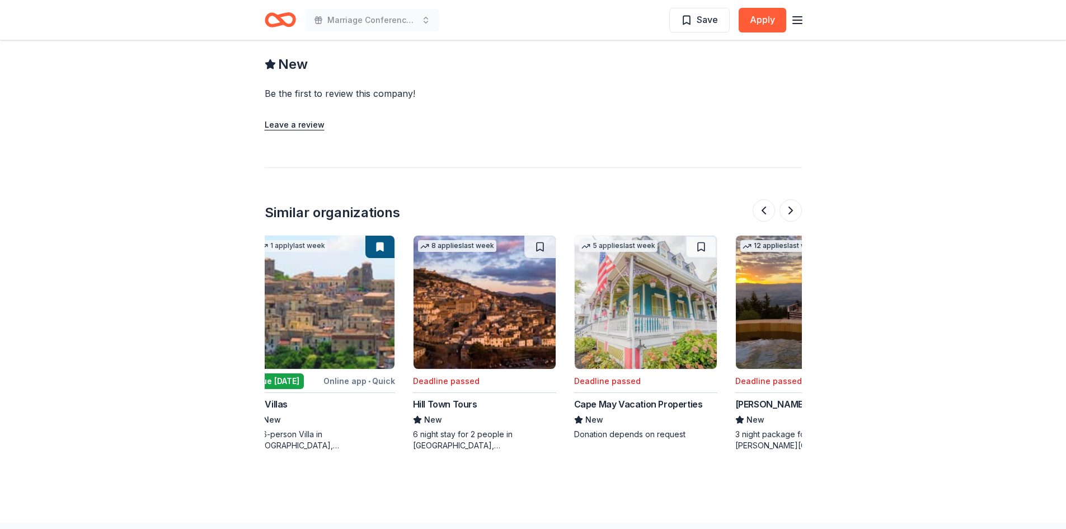
scroll to position [0, 0]
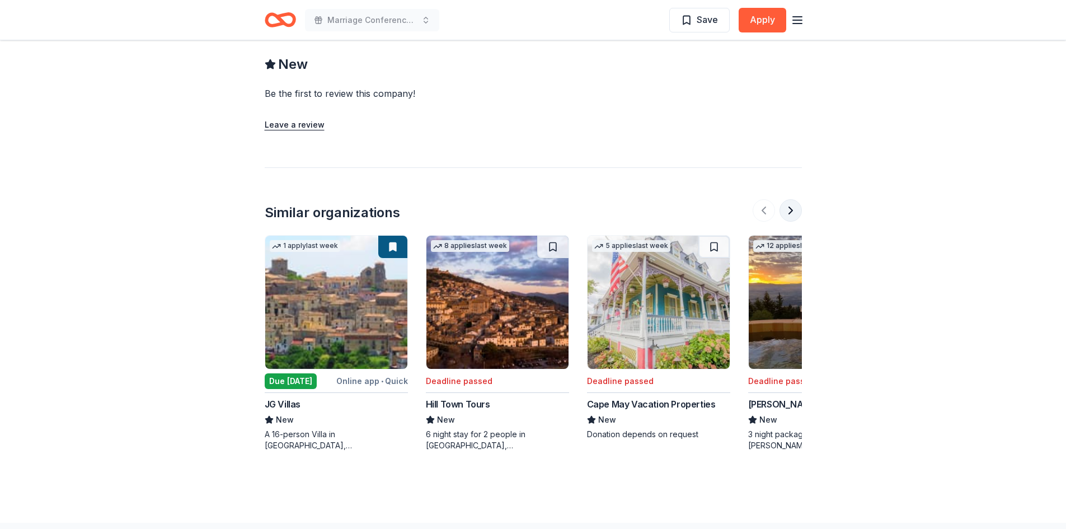
click at [788, 201] on button at bounding box center [790, 210] width 22 height 22
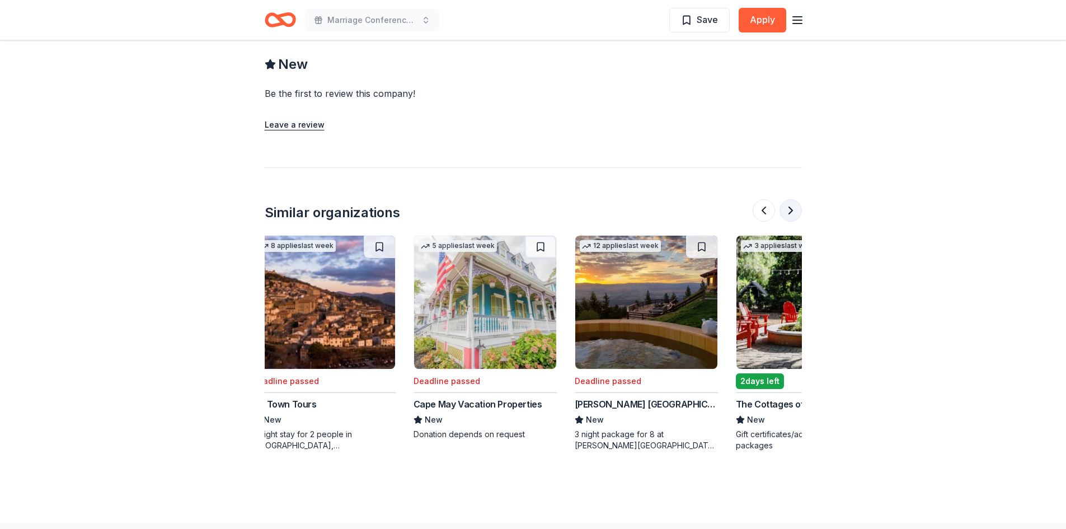
scroll to position [0, 251]
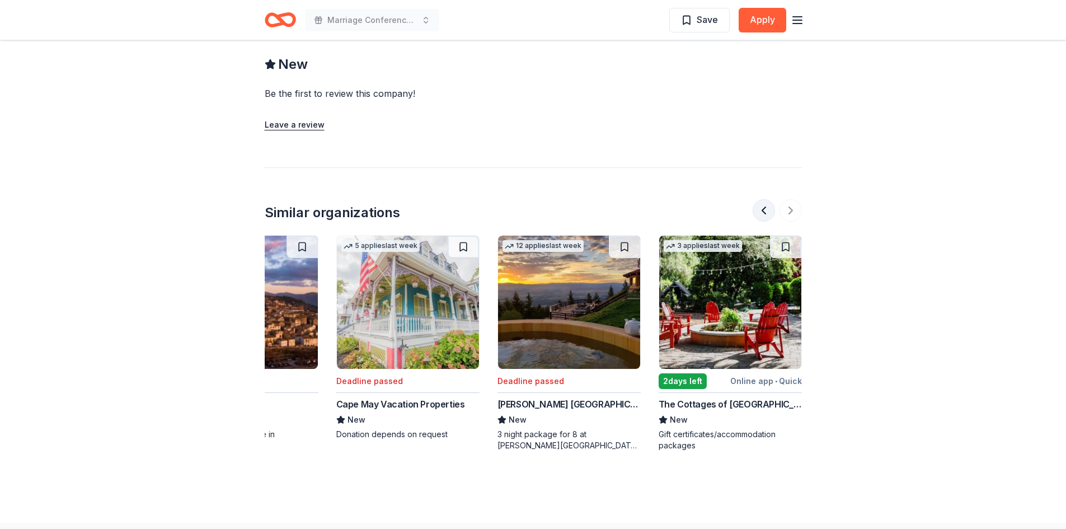
click at [764, 201] on button at bounding box center [764, 210] width 22 height 22
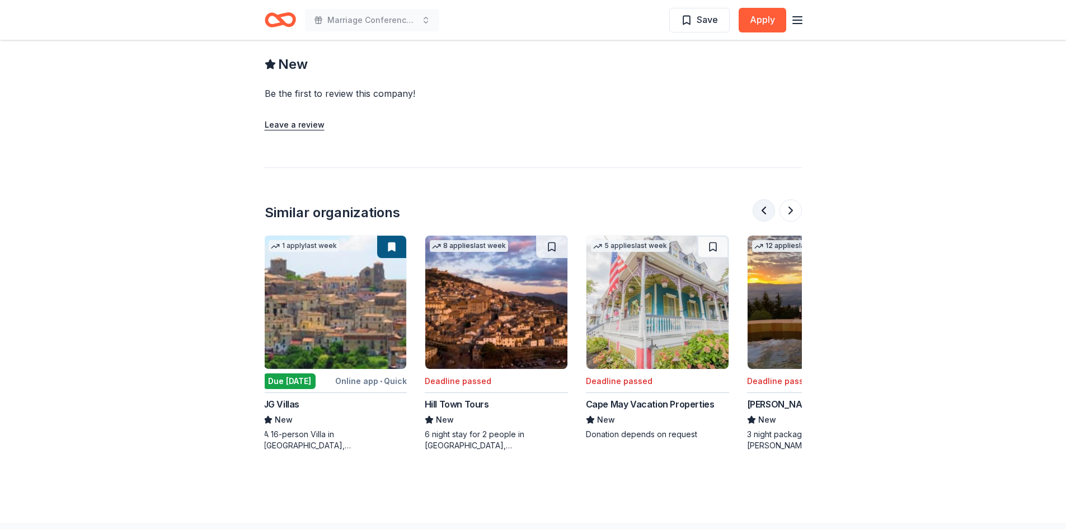
scroll to position [0, 0]
click at [763, 200] on div at bounding box center [777, 210] width 49 height 22
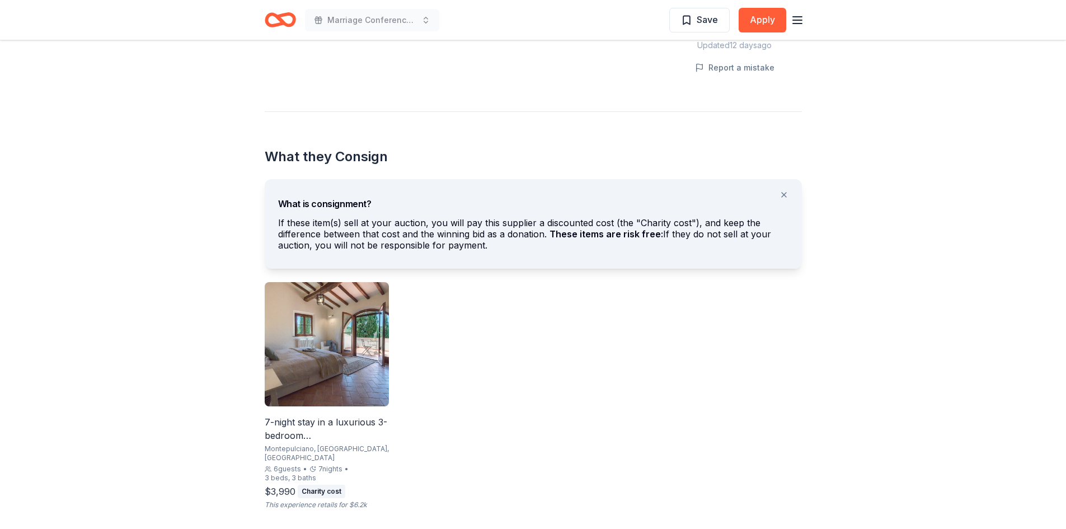
scroll to position [504, 0]
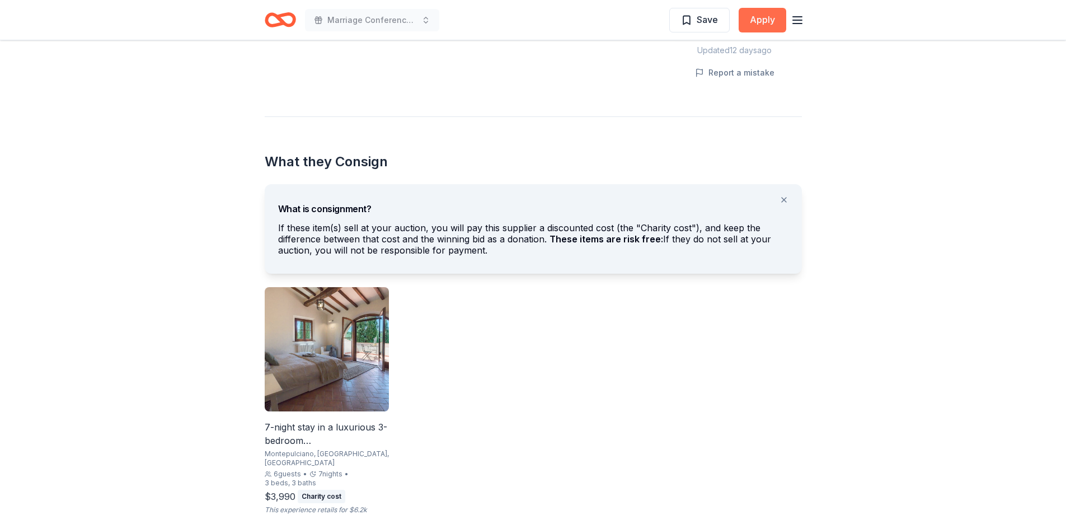
click at [770, 22] on button "Apply" at bounding box center [763, 20] width 48 height 25
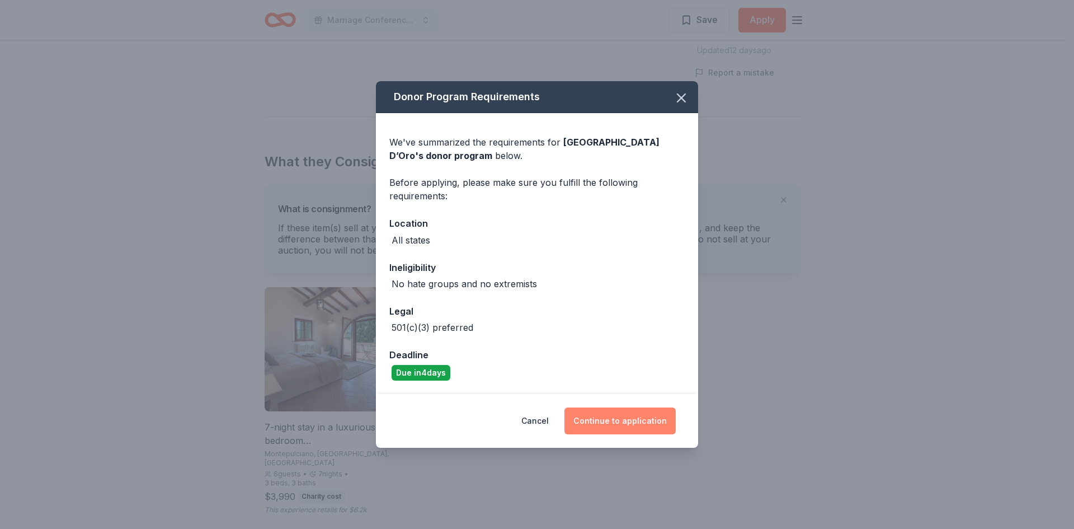
click at [627, 417] on button "Continue to application" at bounding box center [620, 420] width 111 height 27
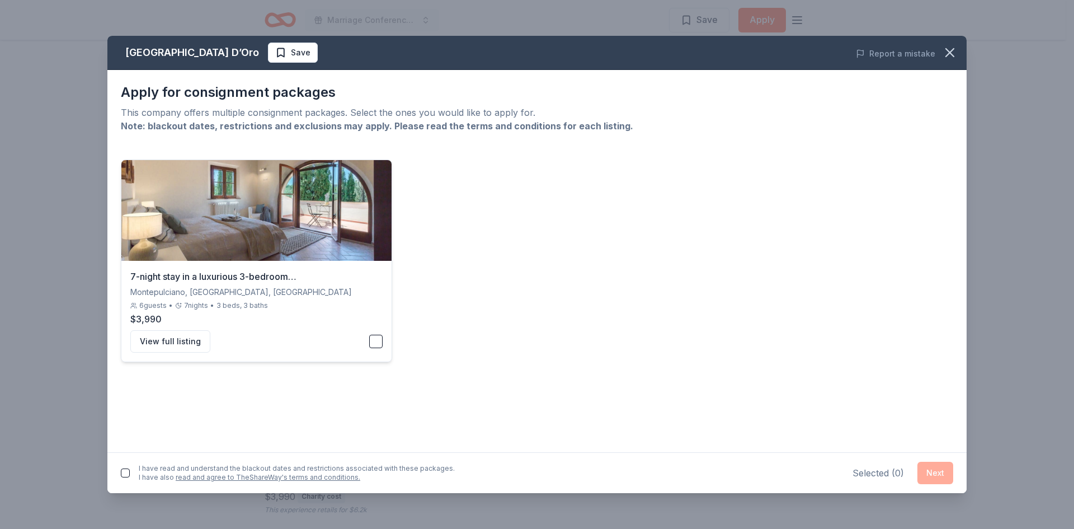
click at [383, 342] on button "button" at bounding box center [375, 341] width 13 height 13
click at [128, 469] on button "button" at bounding box center [125, 472] width 9 height 9
click at [179, 342] on button "View full listing" at bounding box center [170, 341] width 80 height 22
click at [951, 54] on icon "button" at bounding box center [950, 53] width 8 height 8
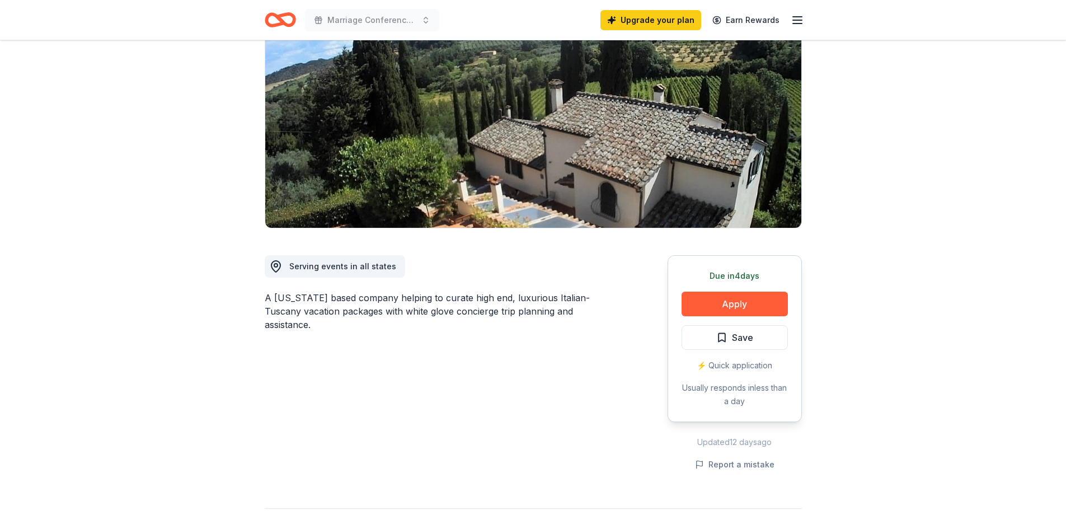
scroll to position [0, 0]
